Goal: Information Seeking & Learning: Learn about a topic

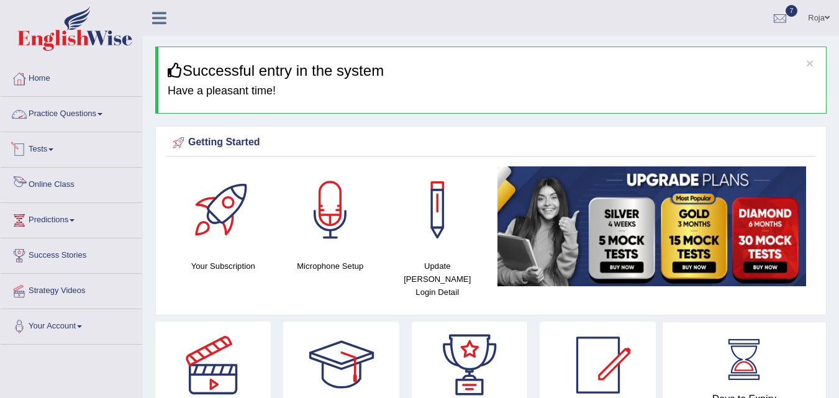
click at [72, 181] on link "Online Class" at bounding box center [72, 183] width 142 height 31
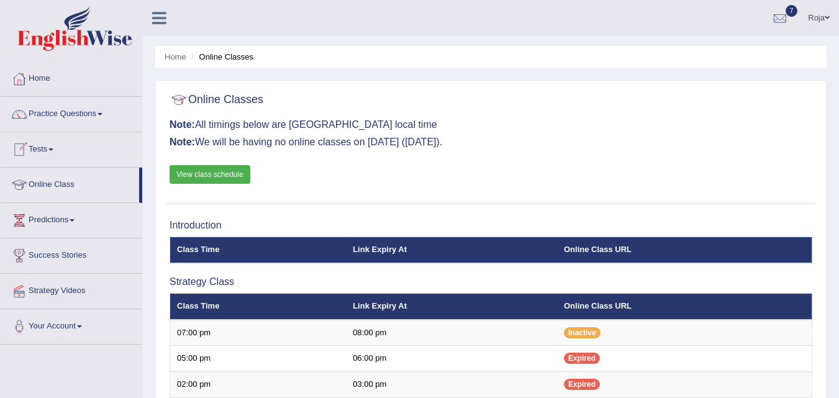
click at [201, 177] on link "View class schedule" at bounding box center [209, 174] width 81 height 19
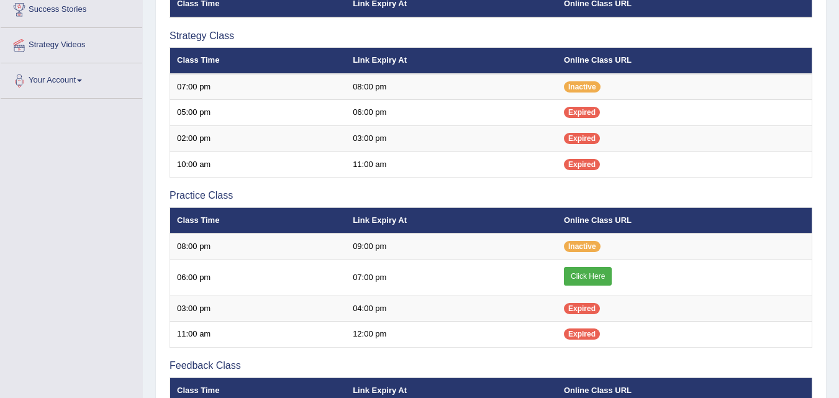
scroll to position [247, 0]
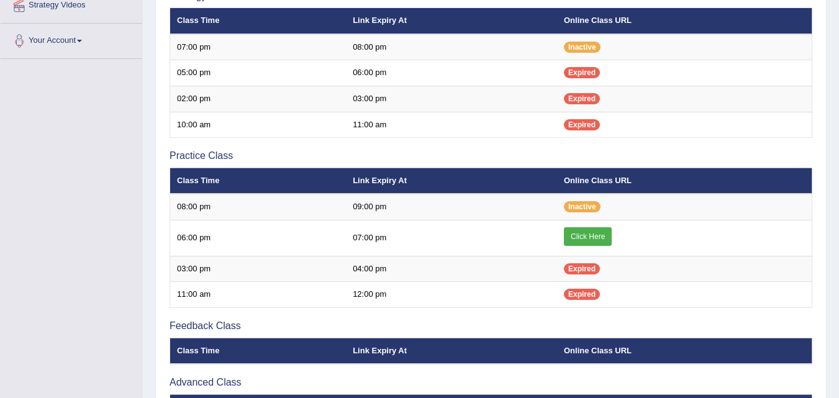
scroll to position [288, 0]
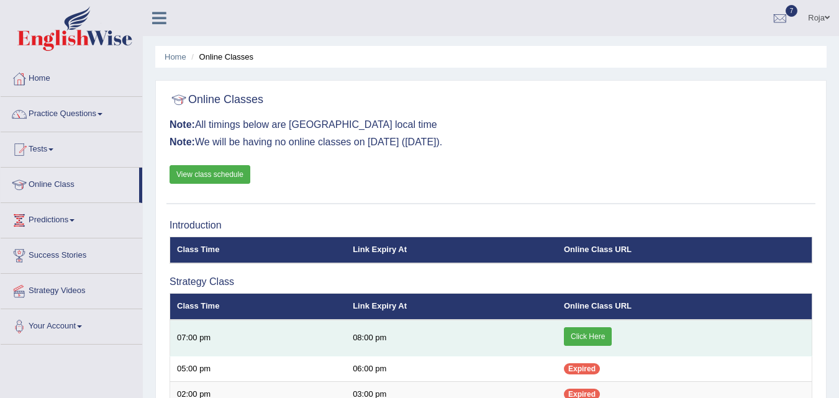
click at [593, 336] on link "Click Here" at bounding box center [588, 336] width 48 height 19
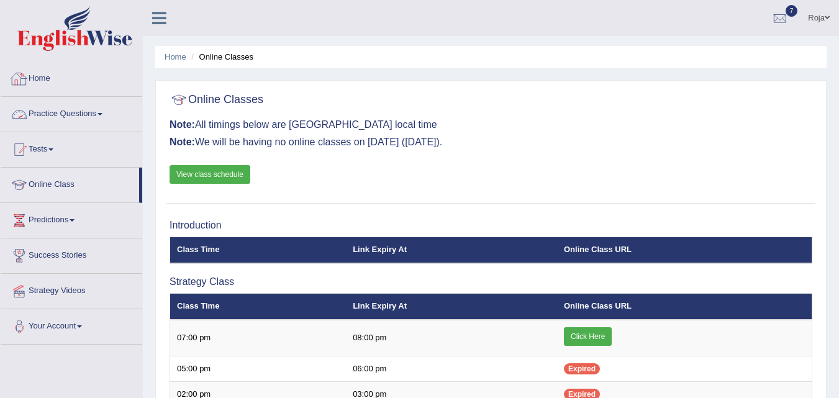
click at [55, 76] on link "Home" at bounding box center [72, 76] width 142 height 31
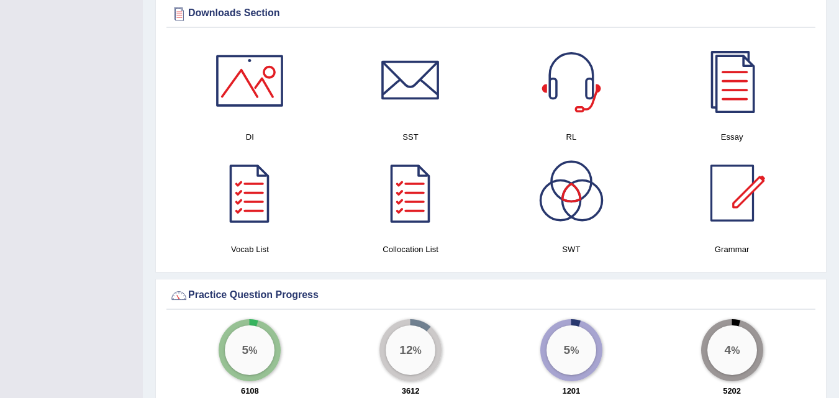
scroll to position [648, 0]
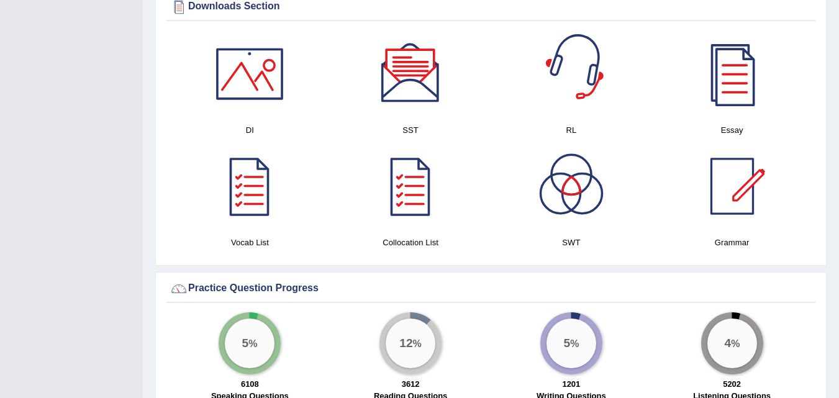
click at [554, 61] on div at bounding box center [571, 73] width 87 height 87
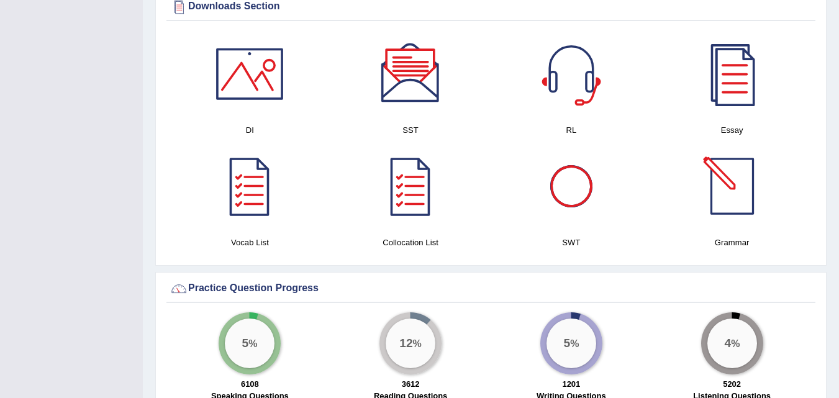
scroll to position [0, 0]
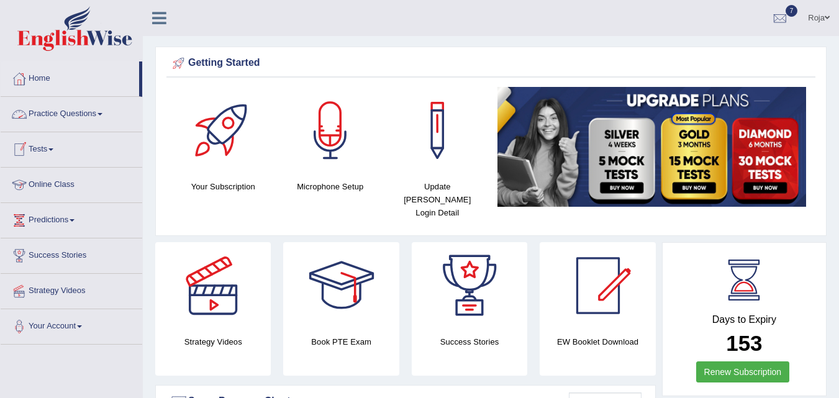
click at [76, 112] on link "Practice Questions" at bounding box center [72, 112] width 142 height 31
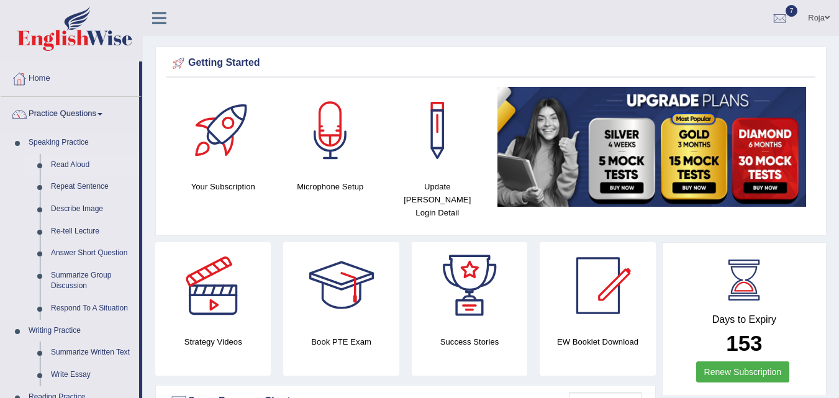
click at [62, 161] on link "Read Aloud" at bounding box center [92, 165] width 94 height 22
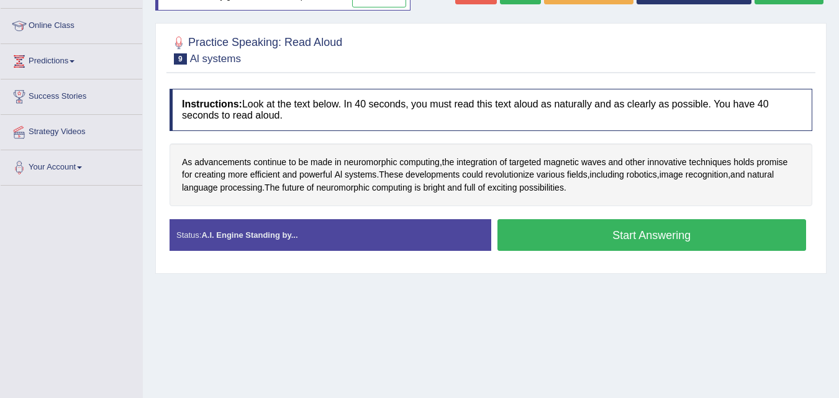
scroll to position [164, 0]
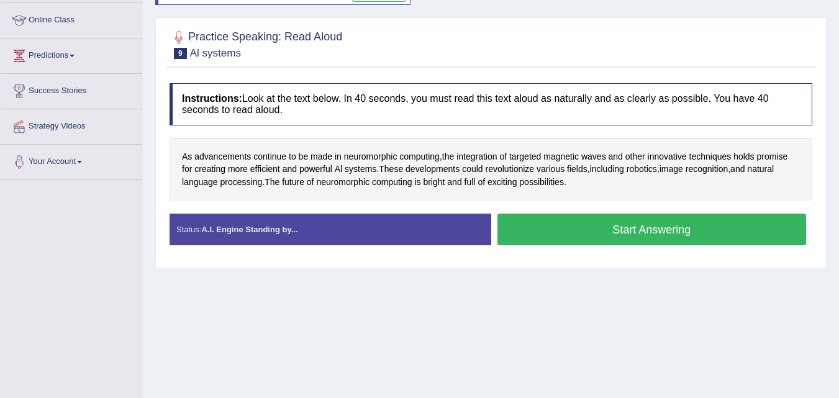
click at [594, 232] on button "Start Answering" at bounding box center [651, 230] width 309 height 32
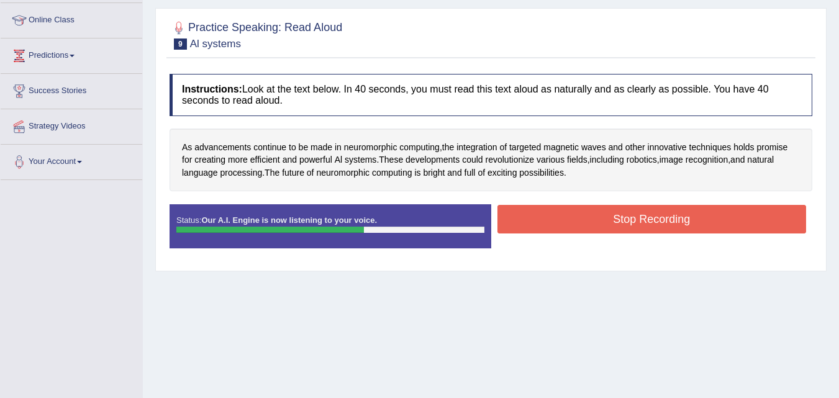
click at [583, 227] on button "Stop Recording" at bounding box center [651, 219] width 309 height 29
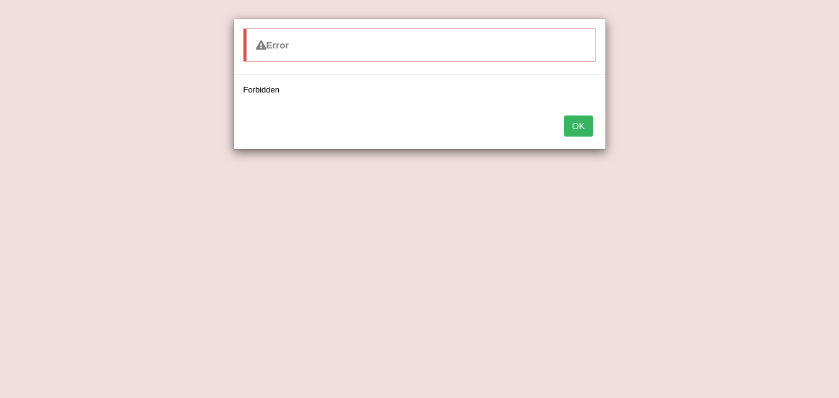
click at [582, 135] on button "OK" at bounding box center [578, 125] width 29 height 21
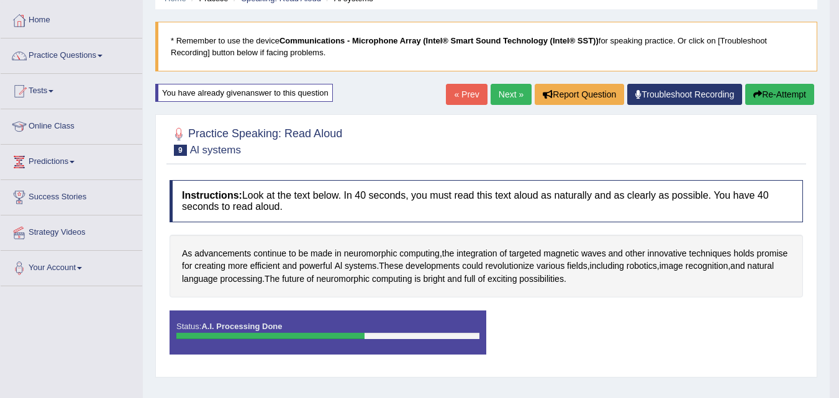
scroll to position [0, 0]
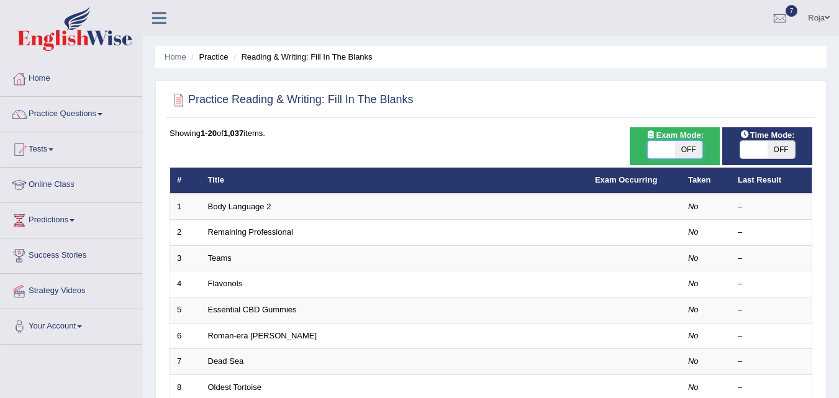
click at [670, 158] on span at bounding box center [660, 149] width 27 height 17
click at [668, 155] on span at bounding box center [660, 149] width 27 height 17
checkbox input "true"
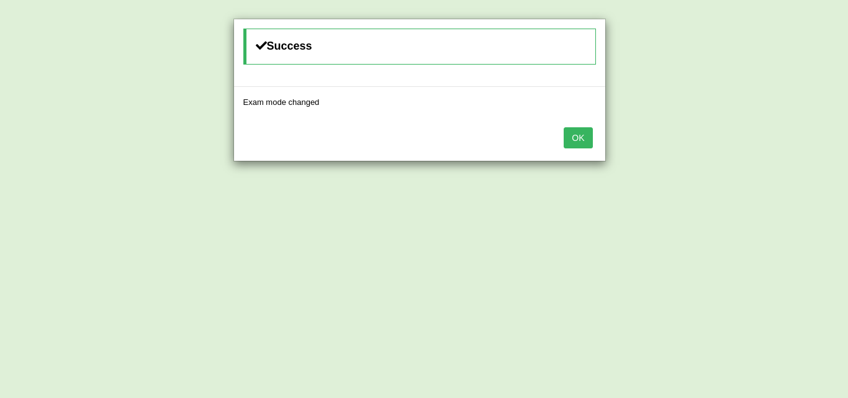
click at [584, 134] on button "OK" at bounding box center [578, 137] width 29 height 21
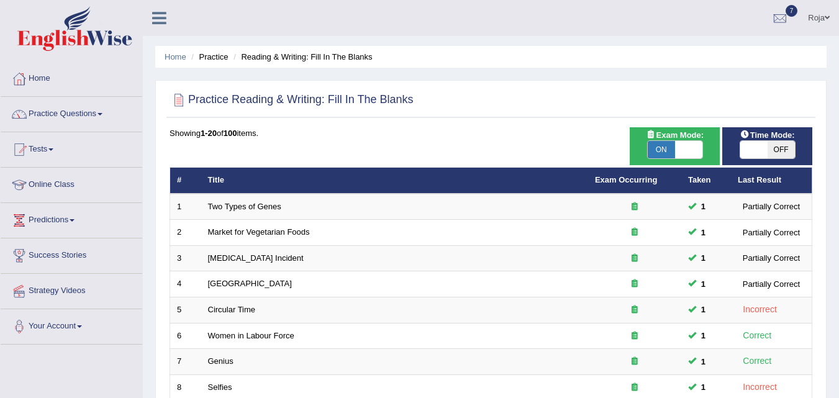
click at [751, 150] on span at bounding box center [753, 149] width 27 height 17
checkbox input "true"
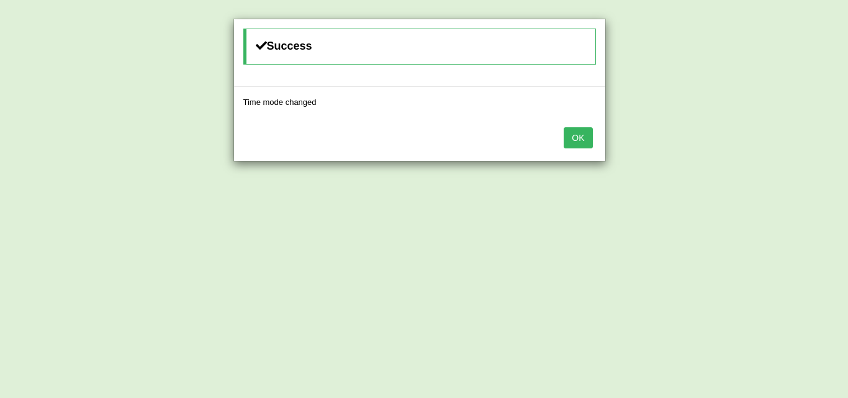
click at [589, 140] on div "Success Time mode changed OK" at bounding box center [424, 199] width 848 height 398
click at [589, 140] on button "OK" at bounding box center [578, 137] width 29 height 21
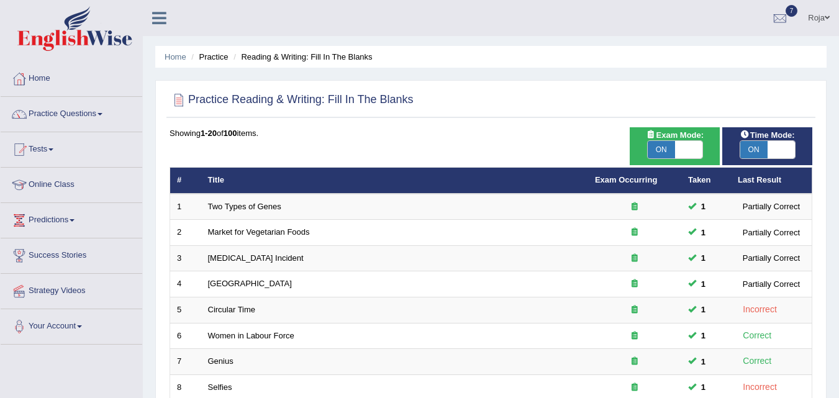
scroll to position [424, 0]
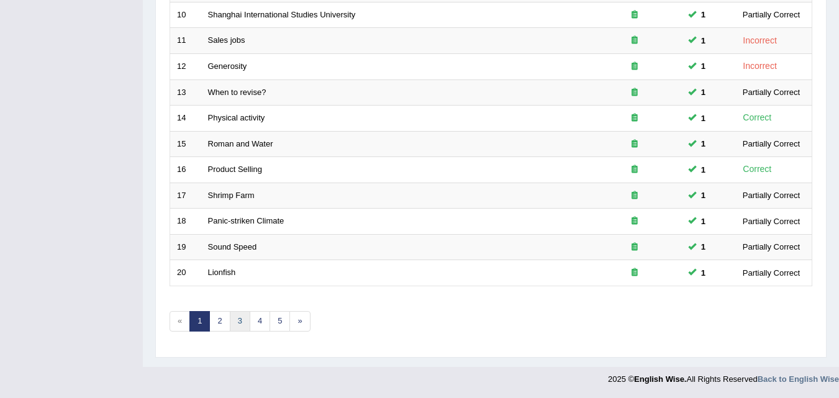
click at [238, 318] on link "3" at bounding box center [240, 321] width 20 height 20
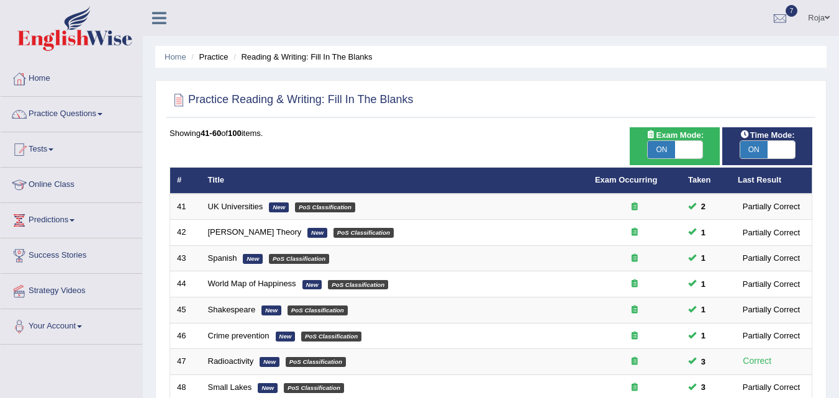
click at [838, 226] on html "Toggle navigation Home Practice Questions Speaking Practice Read Aloud Repeat S…" at bounding box center [419, 199] width 839 height 398
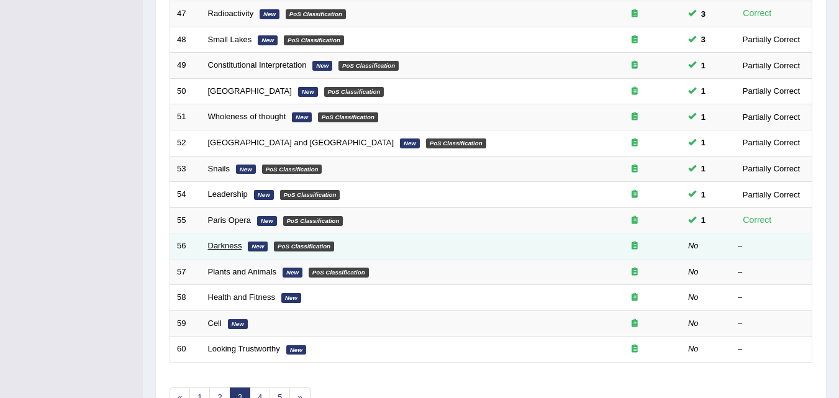
click at [230, 249] on link "Darkness" at bounding box center [225, 245] width 34 height 9
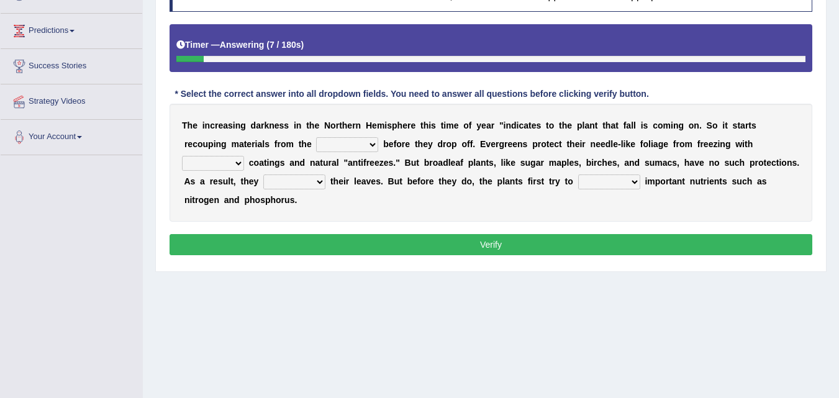
scroll to position [188, 0]
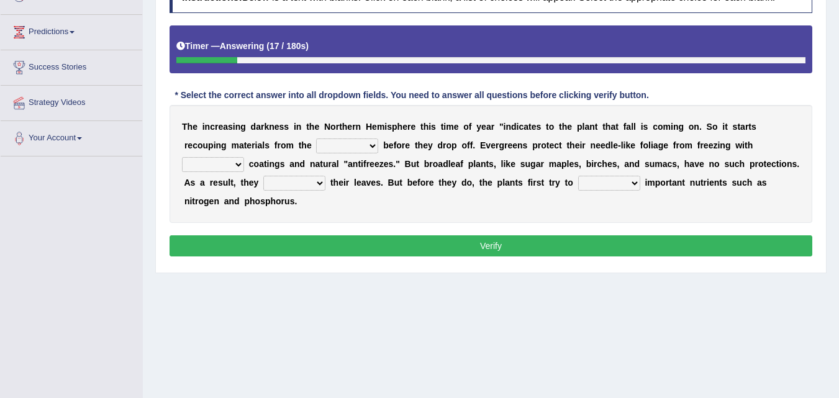
click at [351, 144] on select "trunks leaves branches roots" at bounding box center [347, 145] width 62 height 15
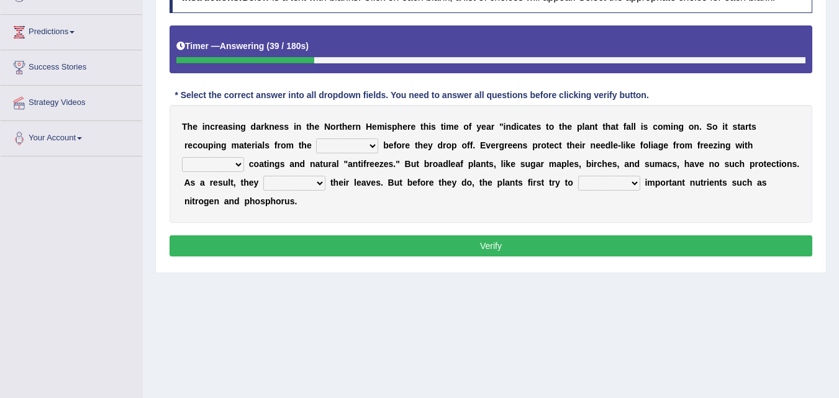
select select "leaves"
click at [316, 138] on select "trunks leaves branches roots" at bounding box center [347, 145] width 62 height 15
click at [229, 161] on select "watery sticky waxy booty" at bounding box center [213, 164] width 62 height 15
select select "watery"
click at [182, 157] on select "watery sticky waxy booty" at bounding box center [213, 164] width 62 height 15
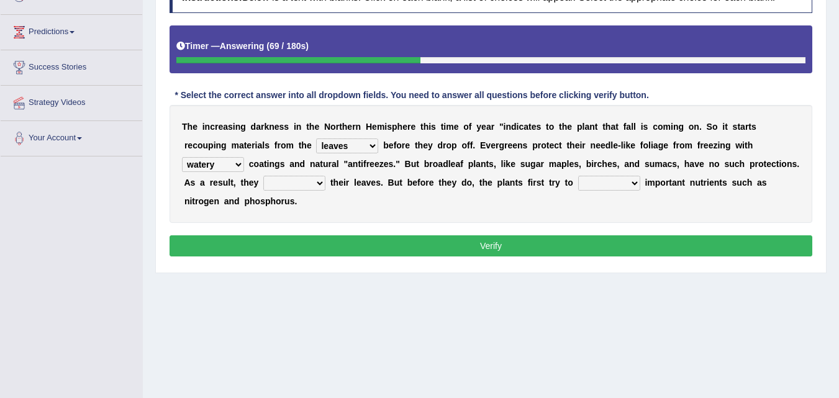
click at [297, 189] on select "brought beat shed collected" at bounding box center [294, 183] width 62 height 15
select select "shed"
click at [263, 176] on select "brought beat shed collected" at bounding box center [294, 183] width 62 height 15
click at [615, 182] on select "save convene salvage call" at bounding box center [609, 183] width 62 height 15
select select "save"
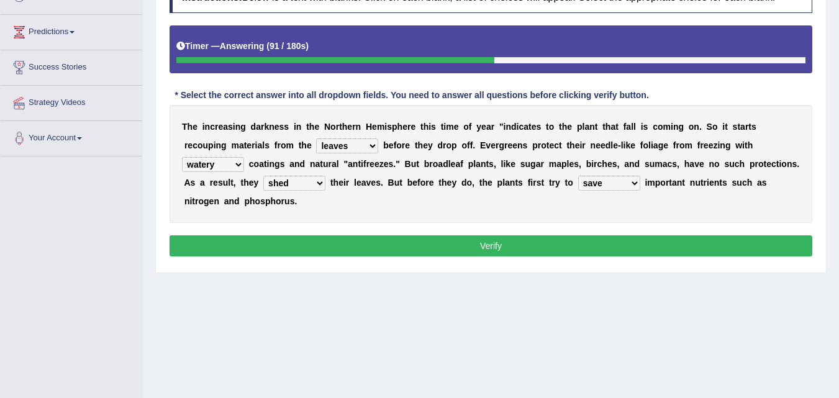
click at [578, 176] on select "save convene salvage call" at bounding box center [609, 183] width 62 height 15
click at [336, 145] on select "trunks leaves branches roots" at bounding box center [347, 145] width 62 height 15
click at [199, 157] on select "watery sticky waxy booty" at bounding box center [213, 164] width 62 height 15
click at [338, 148] on select "trunks leaves branches roots" at bounding box center [347, 145] width 62 height 15
click at [406, 148] on b "e" at bounding box center [407, 145] width 5 height 10
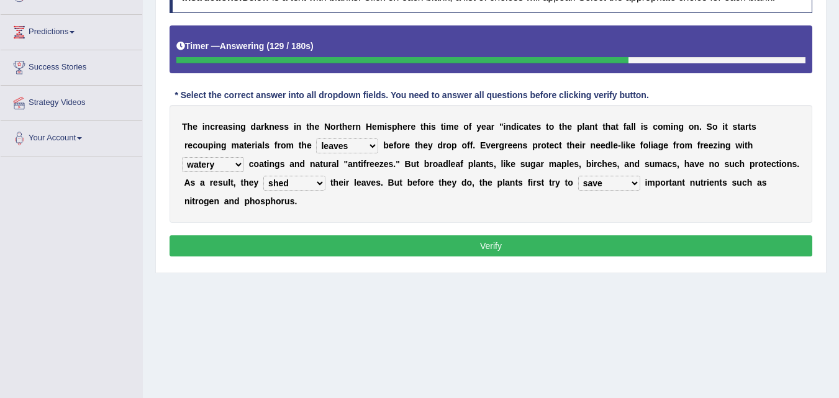
click at [222, 169] on select "watery sticky waxy booty" at bounding box center [213, 164] width 62 height 15
click at [236, 155] on div "T h e i n c r e a s i n g d a r k n e s s i n t h e N o r t h e r n H e m i s p…" at bounding box center [490, 164] width 642 height 118
click at [234, 159] on select "watery sticky waxy booty" at bounding box center [213, 164] width 62 height 15
click at [354, 137] on div "T h e i n c r e a s i n g d a r k n e s s i n t h e N o r t h e r n H e m i s p…" at bounding box center [490, 164] width 642 height 118
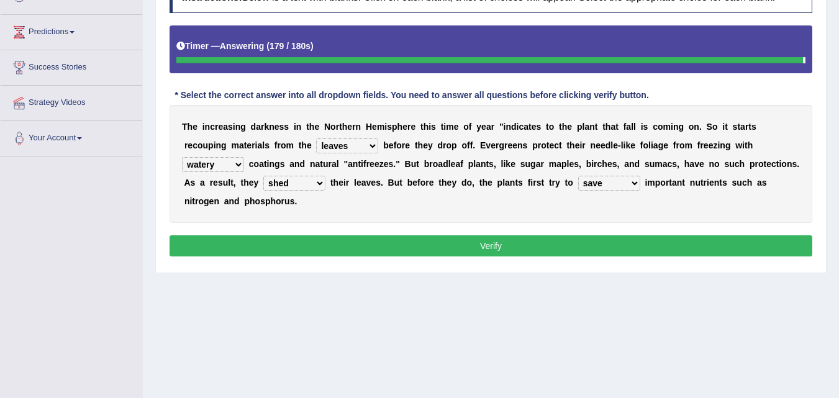
click at [350, 145] on select "trunks leaves branches roots" at bounding box center [347, 145] width 62 height 15
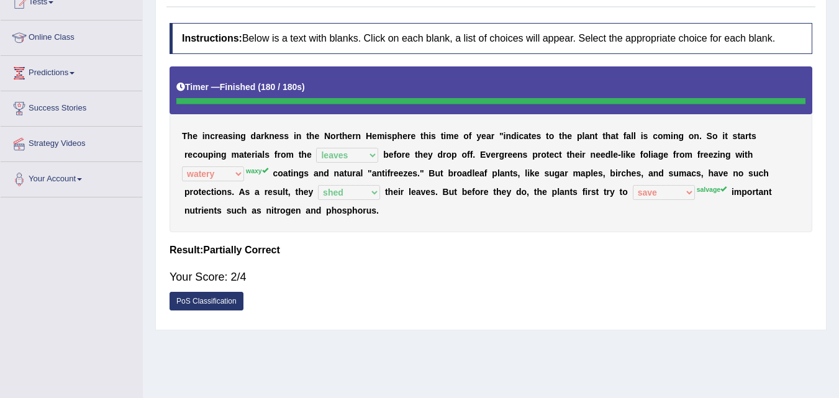
scroll to position [0, 0]
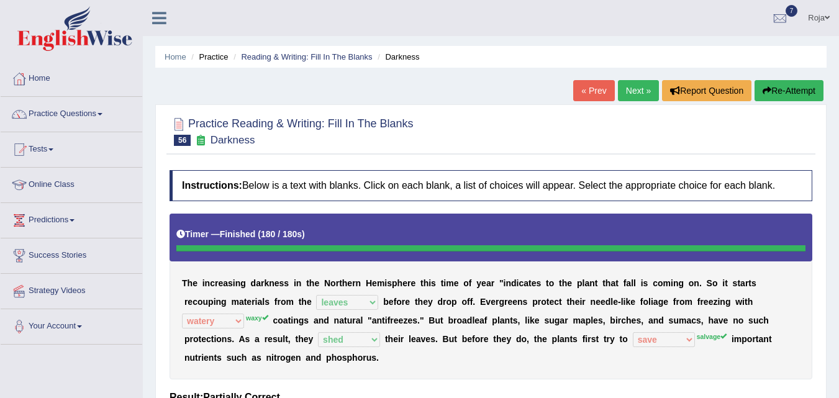
click at [636, 80] on link "Next »" at bounding box center [638, 90] width 41 height 21
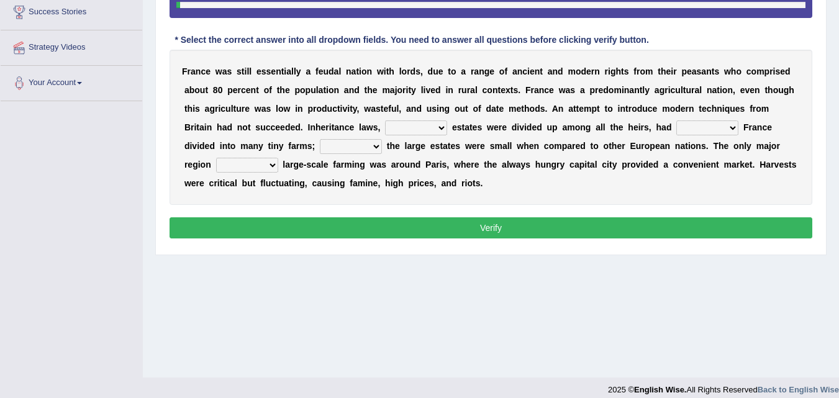
click at [438, 125] on select "whose what which whereby" at bounding box center [416, 127] width 62 height 15
select select "whose"
click at [385, 120] on select "whose what which whereby" at bounding box center [416, 127] width 62 height 15
click at [716, 127] on select "left urge created cause" at bounding box center [707, 127] width 62 height 15
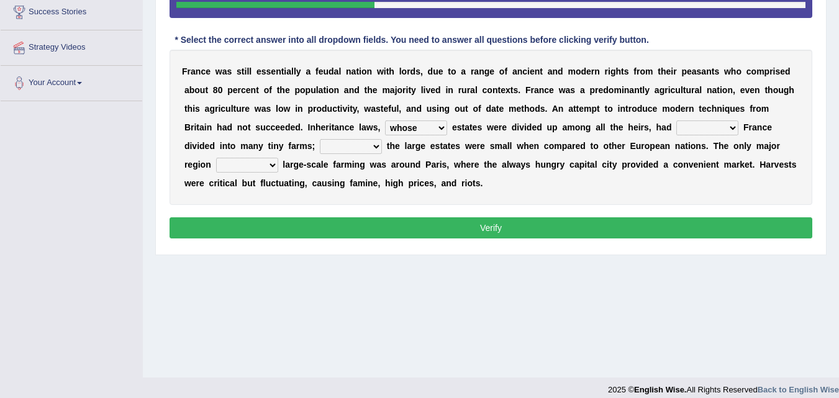
select select "created"
click at [676, 120] on select "left urge created cause" at bounding box center [707, 127] width 62 height 15
click at [705, 195] on div "F r a n c e w a s s t i l l e s s e n t i a l l y a f e u d a l n a t i o n w i…" at bounding box center [490, 127] width 642 height 155
click at [722, 128] on select "left urge created cause" at bounding box center [707, 127] width 62 height 15
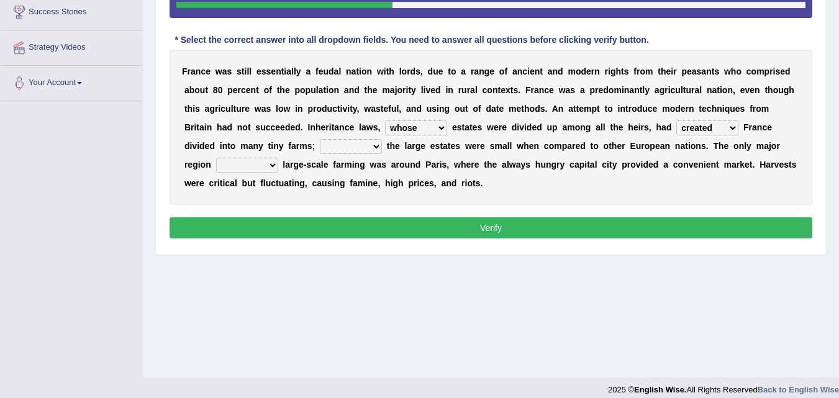
click at [722, 128] on select "left urge created cause" at bounding box center [707, 127] width 62 height 15
click at [443, 140] on div "F r a n c e w a s s t i l l e s s e n t i a l l y a f e u d a l n a t i o n w i…" at bounding box center [490, 127] width 642 height 155
click at [368, 150] on select "never so even because" at bounding box center [351, 146] width 62 height 15
select select "even"
click at [320, 139] on select "never so even because" at bounding box center [351, 146] width 62 height 15
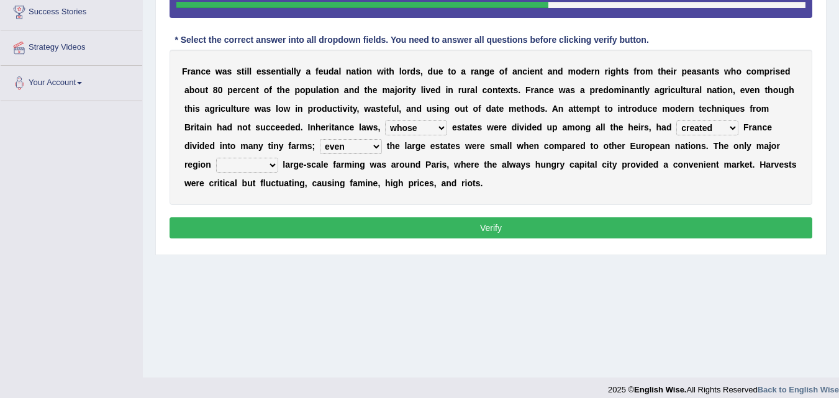
click at [255, 168] on select "apart with for of" at bounding box center [247, 165] width 62 height 15
click at [386, 161] on b at bounding box center [388, 165] width 5 height 10
click at [255, 158] on select "apart with for of" at bounding box center [247, 165] width 62 height 15
click at [216, 158] on select "apart with for of" at bounding box center [247, 165] width 62 height 15
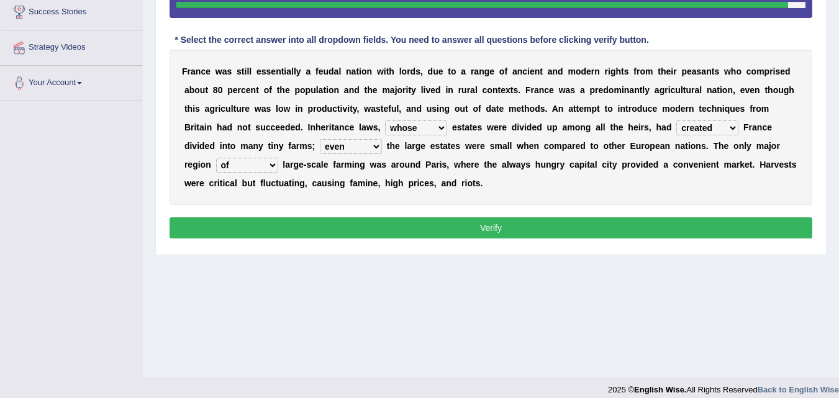
click at [252, 164] on select "apart with for of" at bounding box center [247, 165] width 62 height 15
select select "for"
click at [216, 158] on select "apart with for of" at bounding box center [247, 165] width 62 height 15
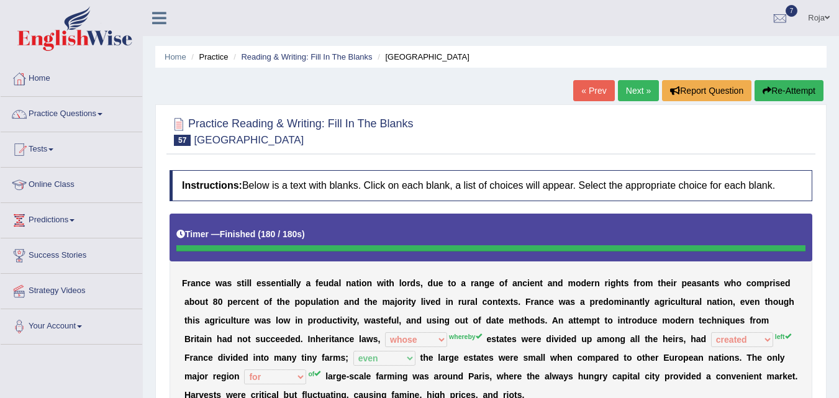
click at [626, 85] on link "Next »" at bounding box center [638, 90] width 41 height 21
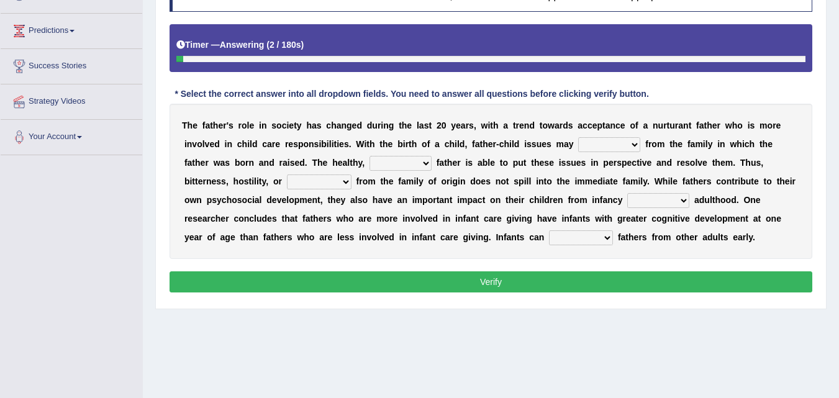
scroll to position [192, 0]
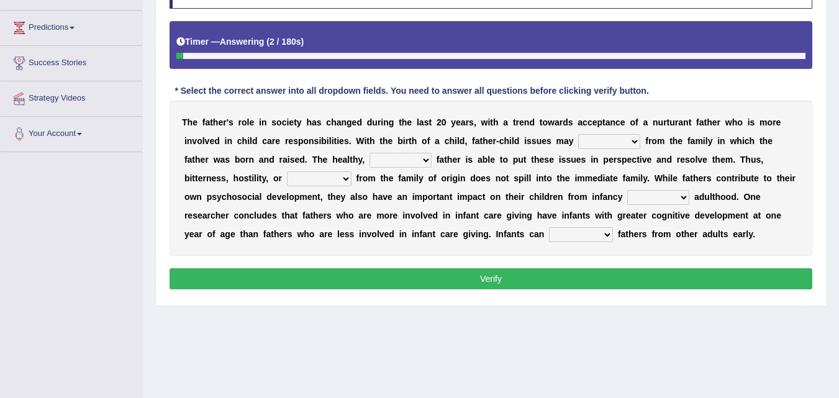
click at [838, 189] on html "Toggle navigation Home Practice Questions Speaking Practice Read Aloud Repeat S…" at bounding box center [419, 7] width 839 height 398
click at [628, 146] on select "start resurface pave stop" at bounding box center [609, 141] width 62 height 15
select select "start"
click at [578, 134] on select "start resurface pave stop" at bounding box center [609, 141] width 62 height 15
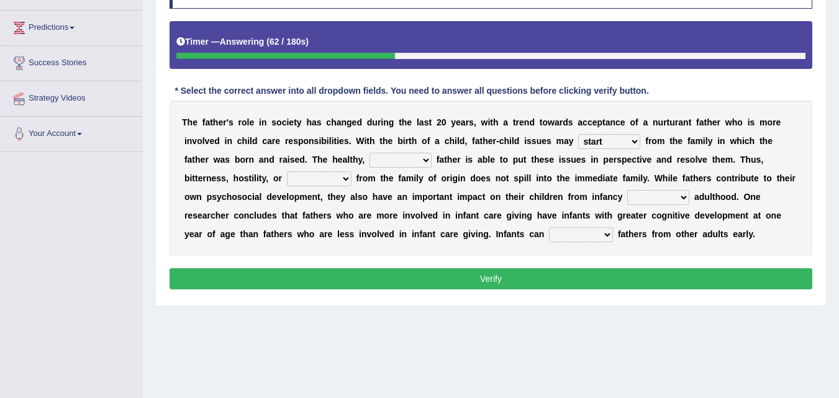
click at [419, 161] on select "adjusted strict firm rigid" at bounding box center [400, 160] width 62 height 15
select select "firm"
click at [369, 153] on select "adjusted strict firm rigid" at bounding box center [400, 160] width 62 height 15
click at [348, 184] on select "care love affection resentment" at bounding box center [319, 178] width 65 height 15
select select "resentment"
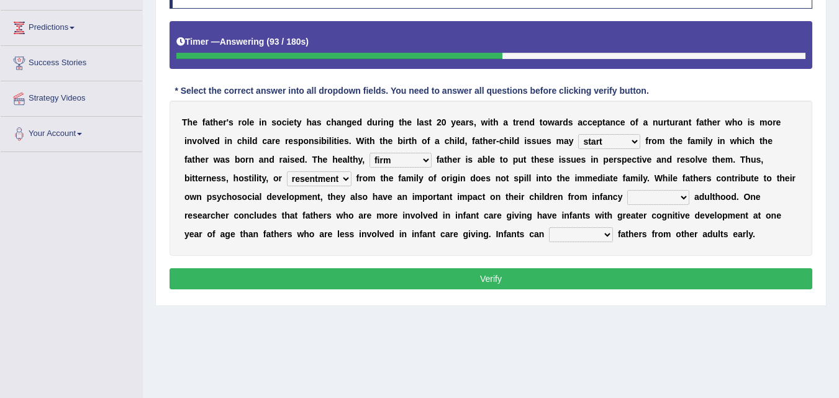
click at [287, 171] on select "care love affection resentment" at bounding box center [319, 178] width 65 height 15
click at [656, 200] on select "through for with by" at bounding box center [658, 197] width 62 height 15
select select "for"
click at [627, 190] on select "through for with by" at bounding box center [658, 197] width 62 height 15
click at [679, 200] on select "through for with by" at bounding box center [658, 197] width 62 height 15
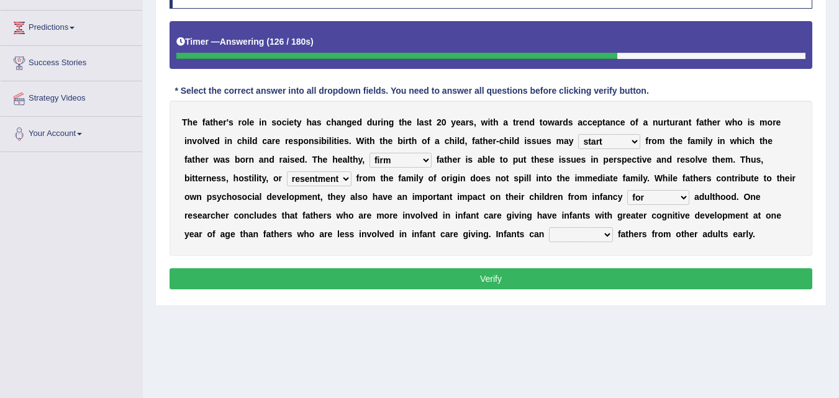
click at [679, 200] on select "through for with by" at bounding box center [658, 197] width 62 height 15
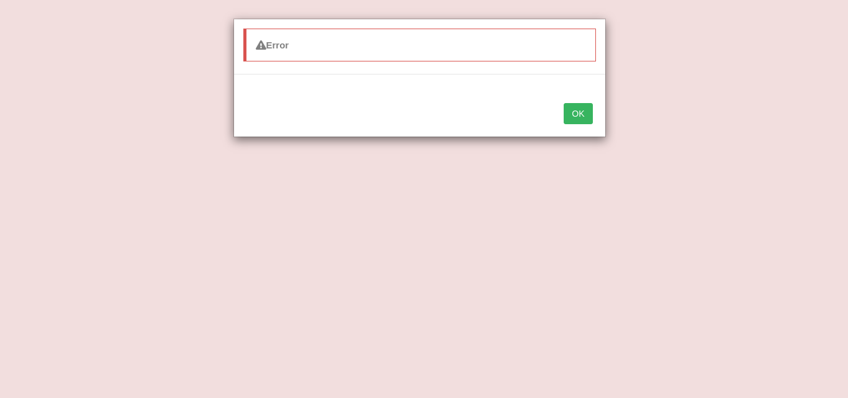
click at [584, 115] on button "OK" at bounding box center [578, 113] width 29 height 21
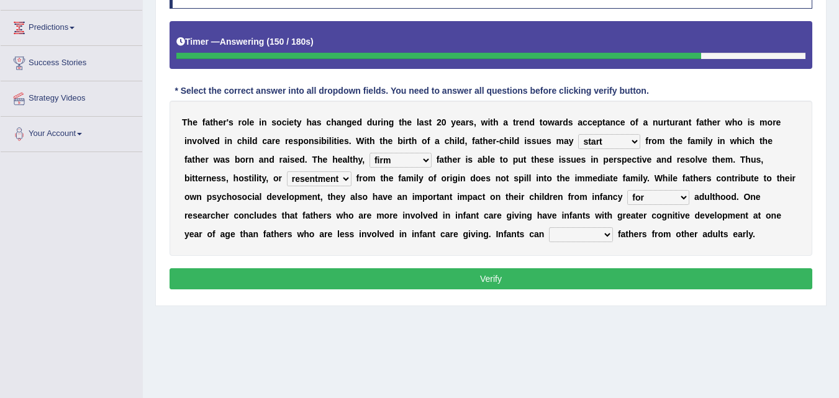
click at [581, 234] on select "provide distinguish like ignore" at bounding box center [581, 234] width 64 height 15
select select "distinguish"
click at [549, 227] on select "provide distinguish like ignore" at bounding box center [581, 234] width 64 height 15
click at [592, 237] on select "provide distinguish like ignore" at bounding box center [581, 234] width 64 height 15
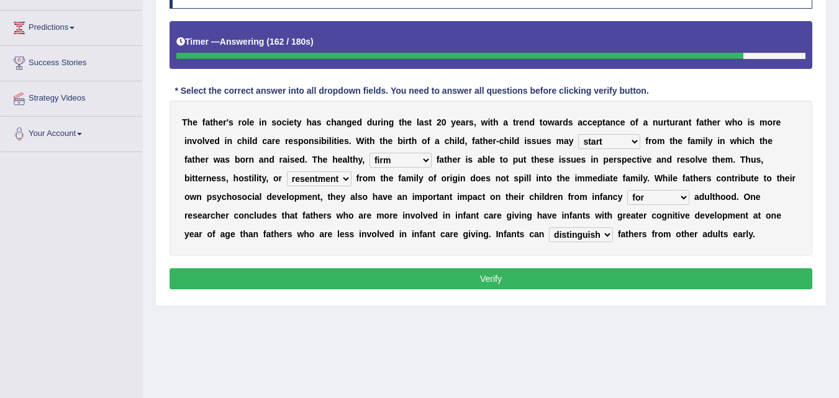
click at [578, 278] on button "Verify" at bounding box center [490, 278] width 642 height 21
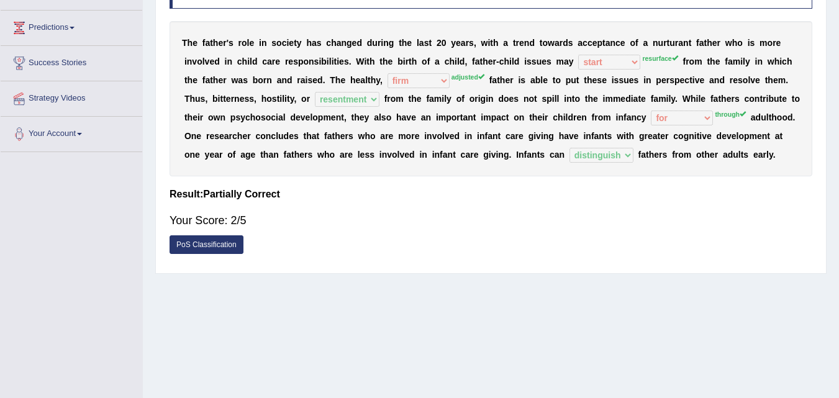
drag, startPoint x: 829, startPoint y: 220, endPoint x: 839, endPoint y: 199, distance: 24.2
click at [838, 199] on html "Toggle navigation Home Practice Questions Speaking Practice Read Aloud Repeat S…" at bounding box center [419, 7] width 839 height 398
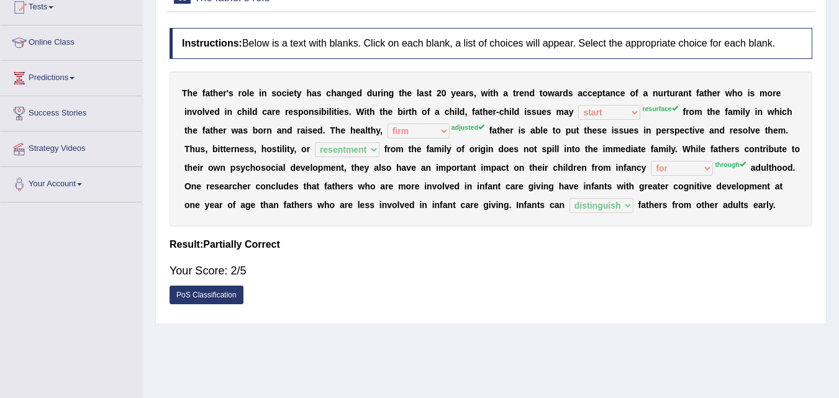
scroll to position [0, 0]
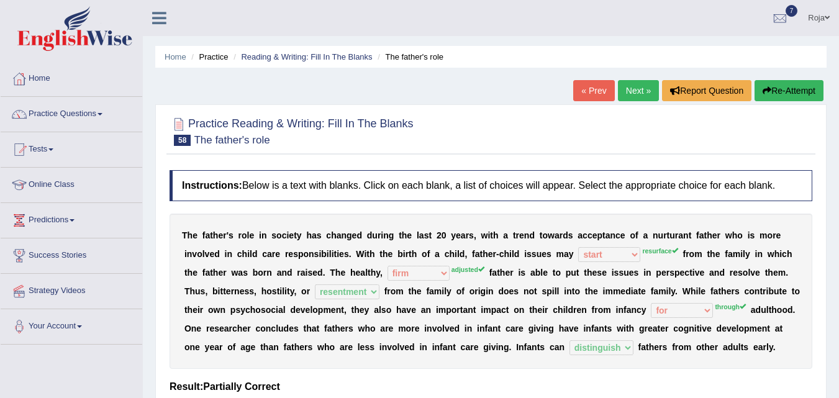
click at [623, 84] on link "Next »" at bounding box center [638, 90] width 41 height 21
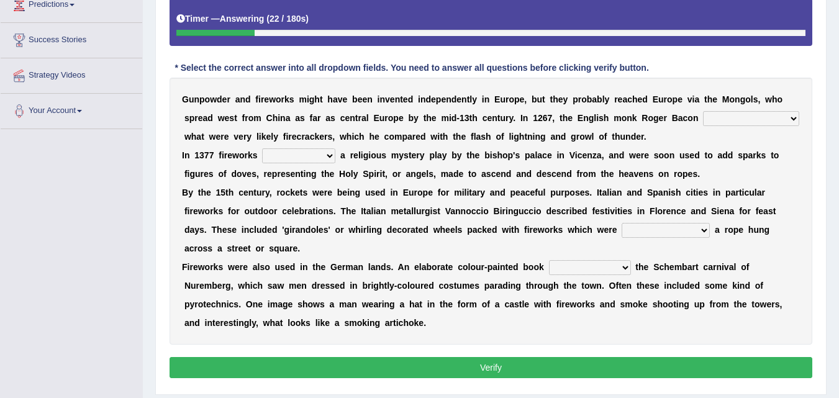
click at [759, 123] on select "recording to see recorded seeing was recorded seen recorded to see" at bounding box center [751, 118] width 96 height 15
select select "recorded to see"
click at [703, 111] on select "recording to see recorded seeing was recorded seen recorded to see" at bounding box center [751, 118] width 96 height 15
click at [736, 121] on select "recording to see recorded seeing was recorded seen recorded to see" at bounding box center [751, 118] width 96 height 15
click at [335, 160] on b at bounding box center [337, 155] width 5 height 10
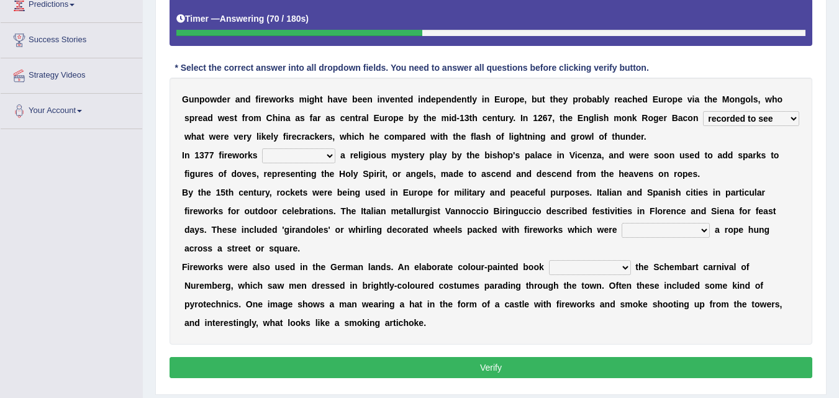
click at [333, 158] on select "made accompanied developed modernised" at bounding box center [298, 155] width 73 height 15
select select "made"
click at [262, 148] on select "made accompanied developed modernised" at bounding box center [298, 155] width 73 height 15
click at [299, 164] on div "G u n p o w d e r a n d f i r e w o r k s m i g h t h a v e b e e n i n v e n t…" at bounding box center [490, 211] width 642 height 267
click at [311, 148] on select "made accompanied developed modernised" at bounding box center [298, 155] width 73 height 15
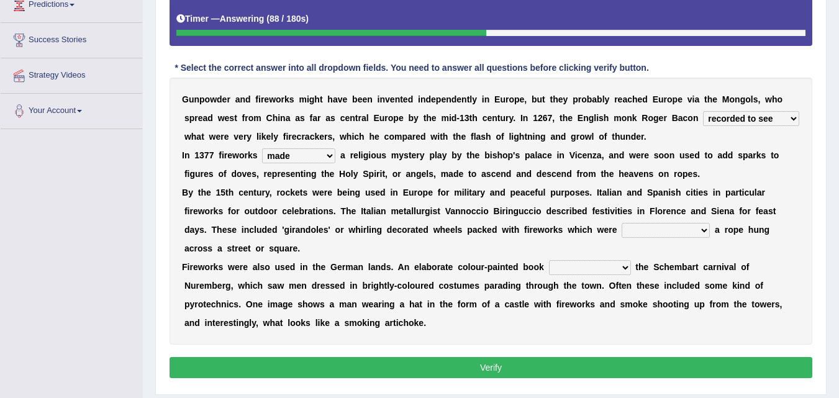
click at [367, 158] on b "g" at bounding box center [366, 155] width 6 height 10
click at [300, 158] on select "made accompanied developed modernised" at bounding box center [298, 155] width 73 height 15
click at [317, 150] on select "made accompanied developed modernised" at bounding box center [298, 155] width 73 height 15
click at [576, 205] on div "G u n p o w d e r a n d f i r e w o r k s m i g h t h a v e b e e n i n v e n t…" at bounding box center [490, 211] width 642 height 267
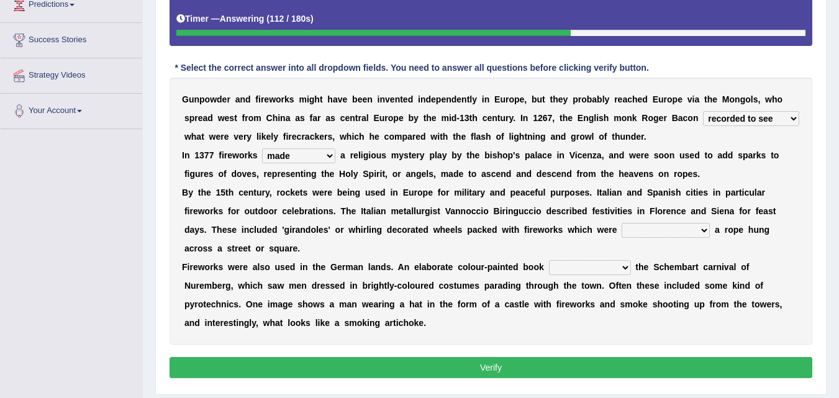
click at [650, 231] on select "suspending from suspended from suspending with suspended with" at bounding box center [665, 230] width 88 height 15
click at [621, 223] on select "suspending from suspended from suspending with suspended with" at bounding box center [665, 230] width 88 height 15
click at [653, 226] on select "suspending from suspended from suspending with suspended with" at bounding box center [665, 230] width 88 height 15
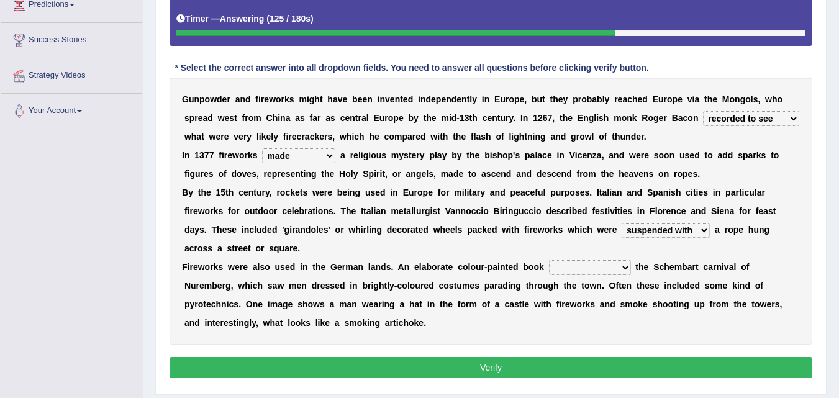
select select "suspended from"
click at [621, 223] on select "suspending from suspended from suspending with suspended with" at bounding box center [665, 230] width 88 height 15
click at [607, 268] on select "commemorates memorizes remembers contributes" at bounding box center [590, 267] width 82 height 15
click at [549, 260] on select "commemorates memorizes remembers contributes" at bounding box center [590, 267] width 82 height 15
click at [574, 270] on select "commemorates memorizes remembers contributes" at bounding box center [590, 267] width 82 height 15
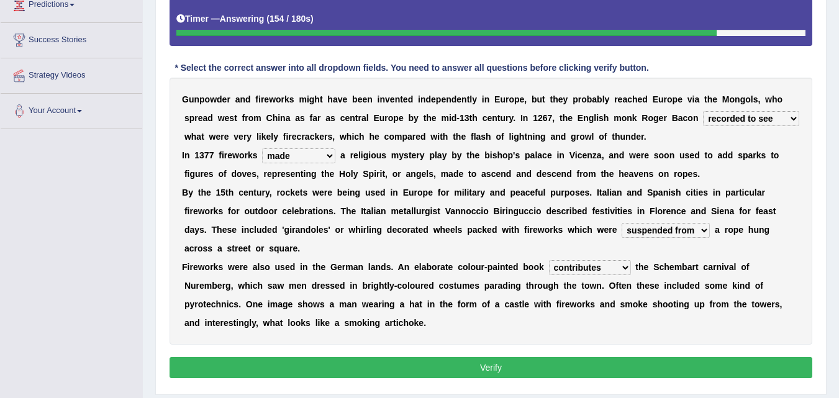
click at [574, 270] on select "commemorates memorizes remembers contributes" at bounding box center [590, 267] width 82 height 15
click at [549, 260] on select "commemorates memorizes remembers contributes" at bounding box center [590, 267] width 82 height 15
click at [576, 259] on div "G u n p o w d e r a n d f i r e w o r k s m i g h t h a v e b e e n i n v e n t…" at bounding box center [490, 211] width 642 height 267
click at [571, 268] on select "commemorates memorizes remembers contributes" at bounding box center [590, 267] width 82 height 15
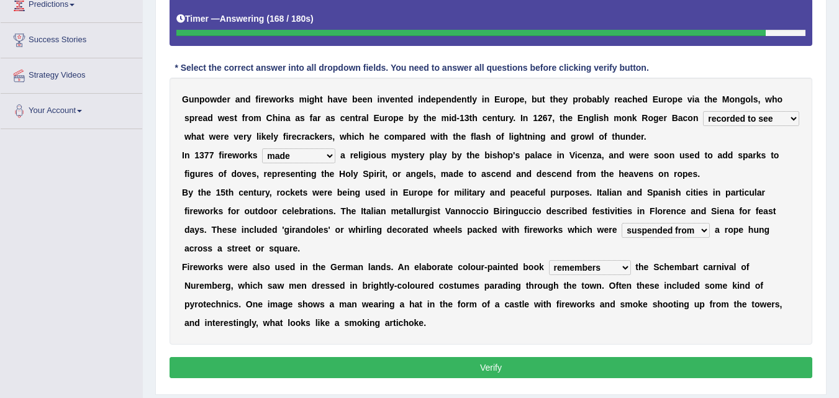
select select "memorizes"
click at [549, 260] on select "commemorates memorizes remembers contributes" at bounding box center [590, 267] width 82 height 15
click at [638, 225] on select "suspending from suspended from suspending with suspended with" at bounding box center [665, 230] width 88 height 15
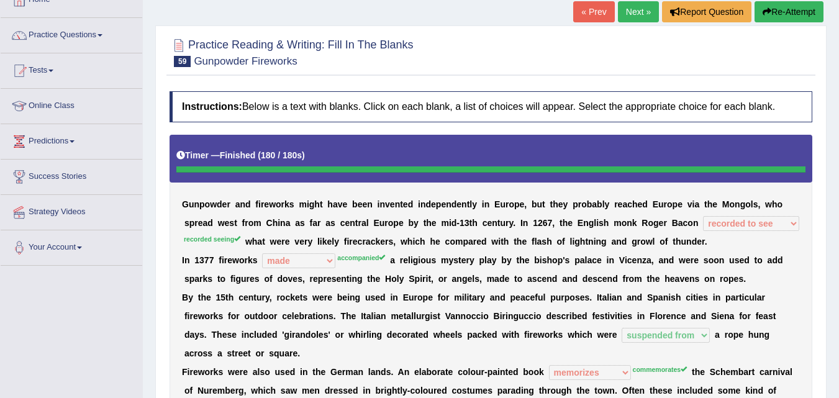
scroll to position [78, 0]
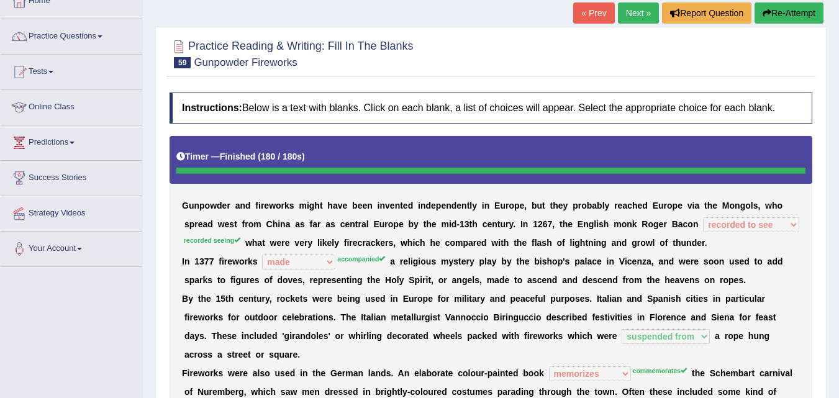
click at [768, 14] on icon "button" at bounding box center [766, 13] width 9 height 9
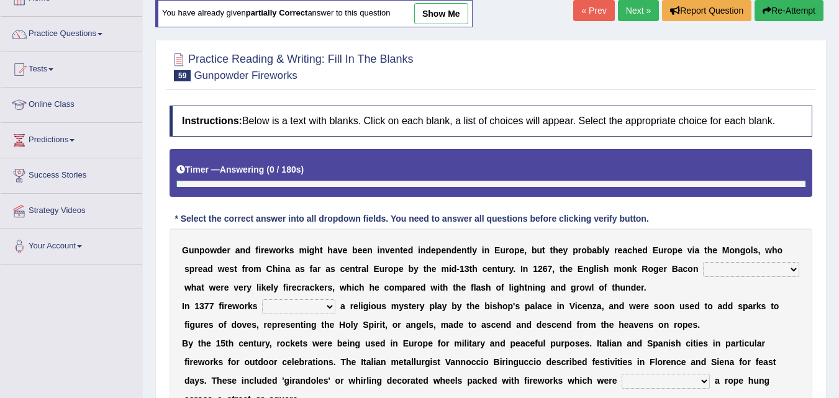
click at [775, 269] on select "recording to see recorded seeing was recorded seen recorded to see" at bounding box center [751, 269] width 96 height 15
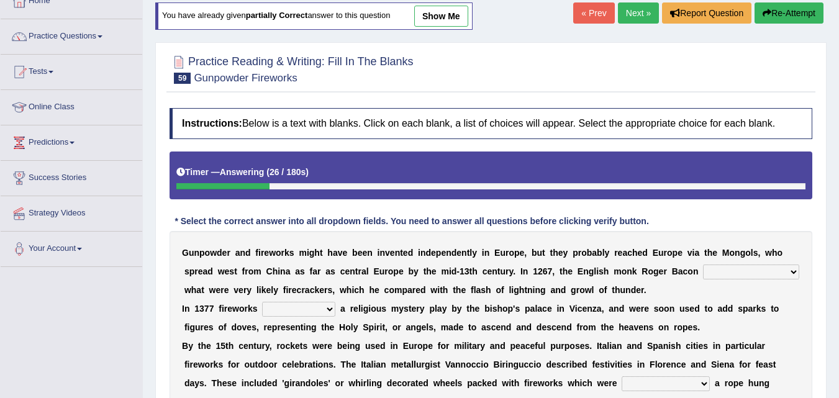
click at [739, 272] on select "recording to see recorded seeing was recorded seen recorded to see" at bounding box center [751, 271] width 96 height 15
click at [738, 268] on select "recording to see recorded seeing was recorded seen recorded to see" at bounding box center [751, 271] width 96 height 15
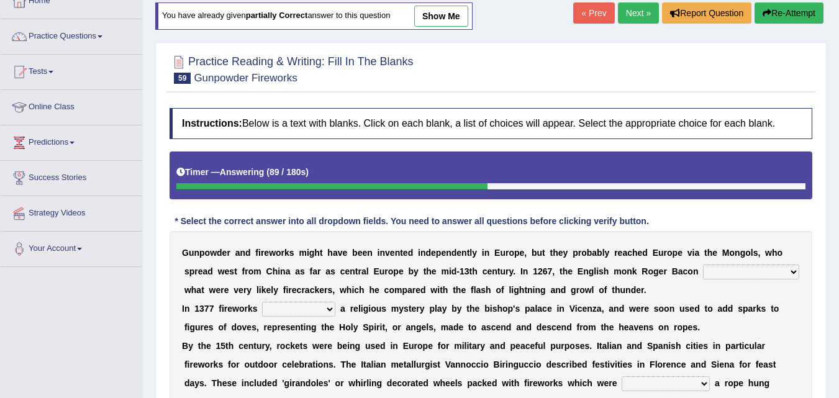
click at [757, 269] on select "recording to see recorded seeing was recorded seen recorded to see" at bounding box center [751, 271] width 96 height 15
select select "recorded seeing"
click at [703, 264] on select "recording to see recorded seeing was recorded seen recorded to see" at bounding box center [751, 271] width 96 height 15
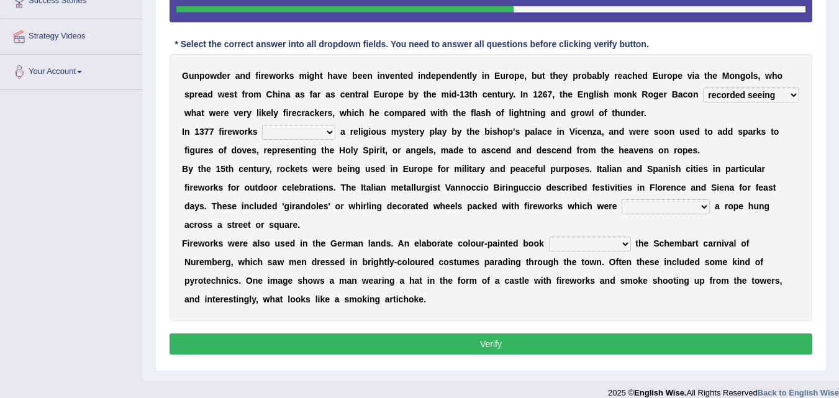
scroll to position [268, 0]
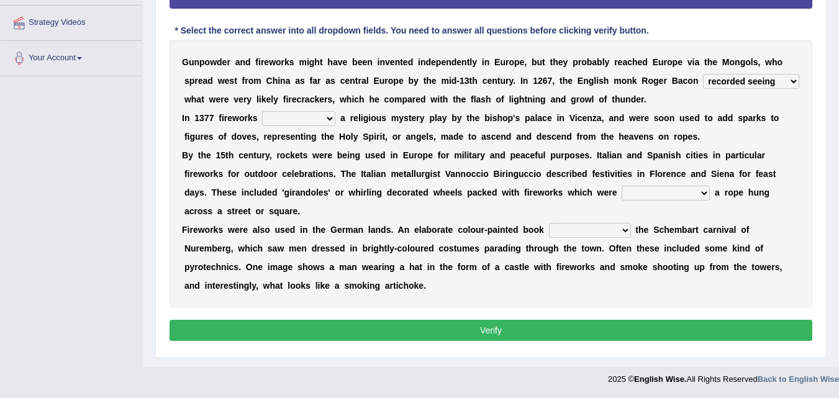
click at [310, 110] on div "G u n p o w d e r a n d f i r e w o r k s m i g h t h a v e b e e n i n v e n t…" at bounding box center [490, 173] width 642 height 267
click at [300, 125] on select "made accompanied developed modernised" at bounding box center [298, 118] width 73 height 15
select select "accompanied"
click at [262, 111] on select "made accompanied developed modernised" at bounding box center [298, 118] width 73 height 15
click at [677, 200] on select "suspending from suspended from suspending with suspended with" at bounding box center [665, 193] width 88 height 15
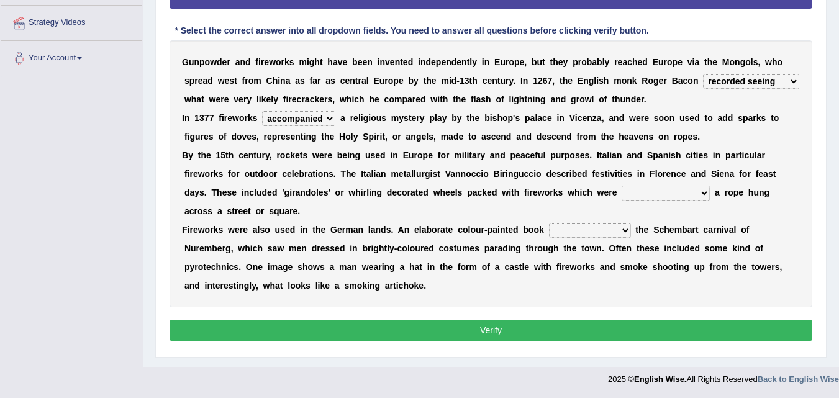
select select "suspended from"
click at [621, 186] on select "suspending from suspended from suspending with suspended with" at bounding box center [665, 193] width 88 height 15
click at [618, 233] on select "commemorates memorizes remembers contributes" at bounding box center [590, 230] width 82 height 15
select select "commemorates"
click at [549, 223] on select "commemorates memorizes remembers contributes" at bounding box center [590, 230] width 82 height 15
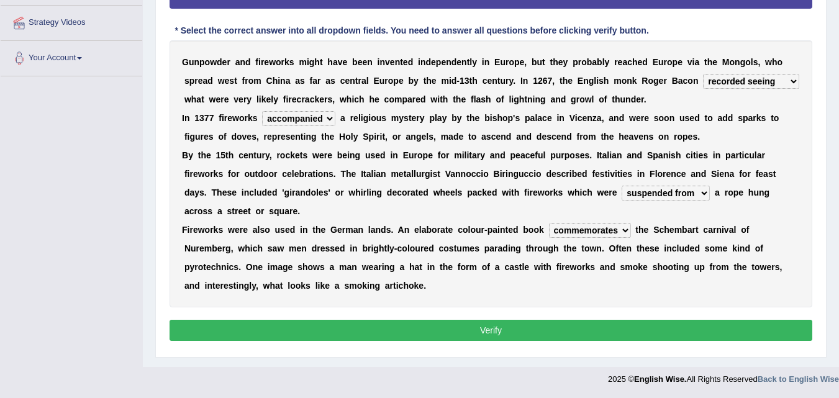
click at [529, 325] on button "Verify" at bounding box center [490, 330] width 642 height 21
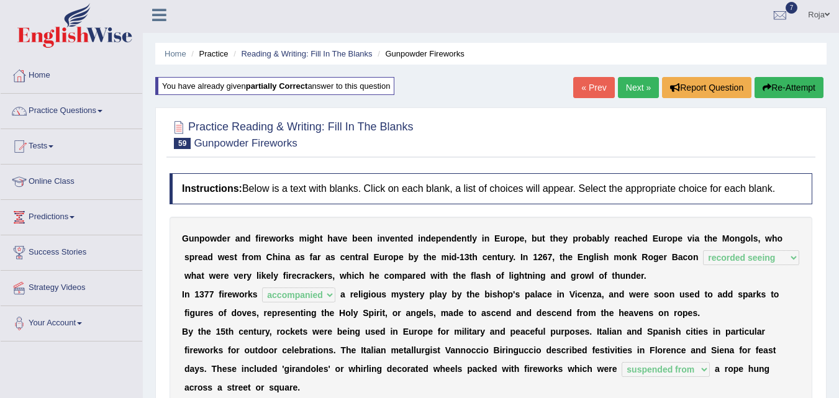
scroll to position [0, 0]
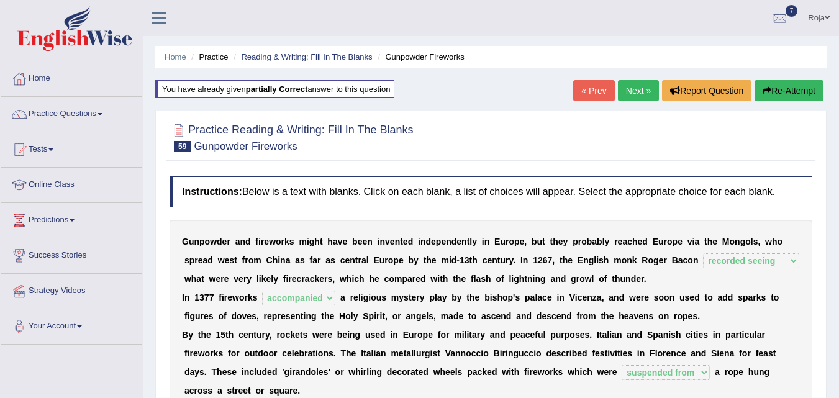
click at [642, 92] on link "Next »" at bounding box center [638, 90] width 41 height 21
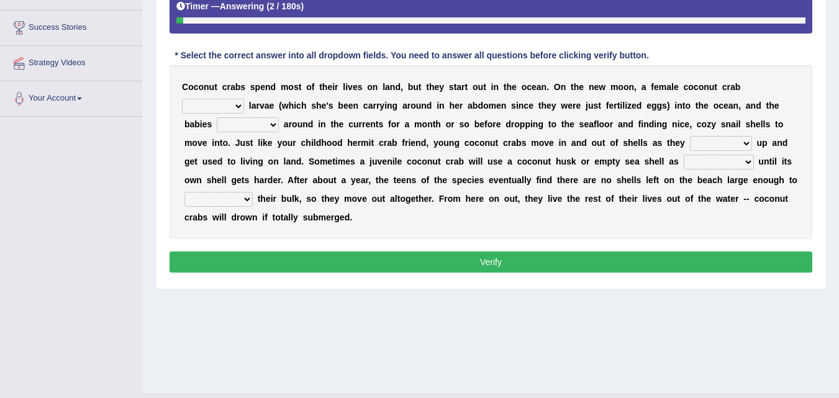
scroll to position [227, 0]
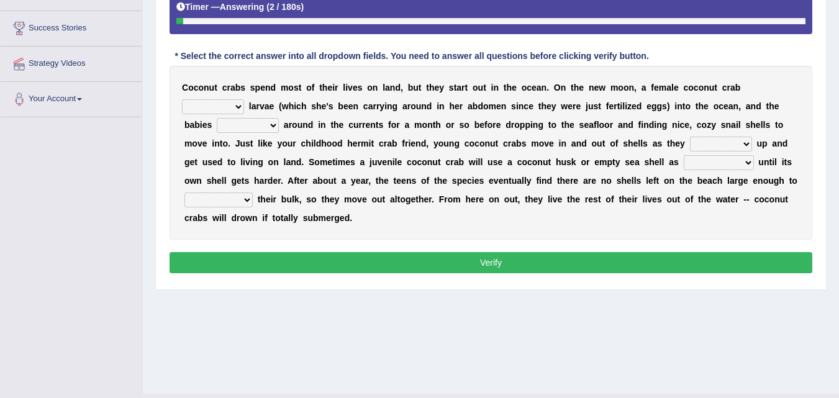
click at [235, 112] on select "receives eats deposits values" at bounding box center [213, 106] width 62 height 15
select select "receives"
click at [182, 99] on select "receives eats deposits values" at bounding box center [213, 106] width 62 height 15
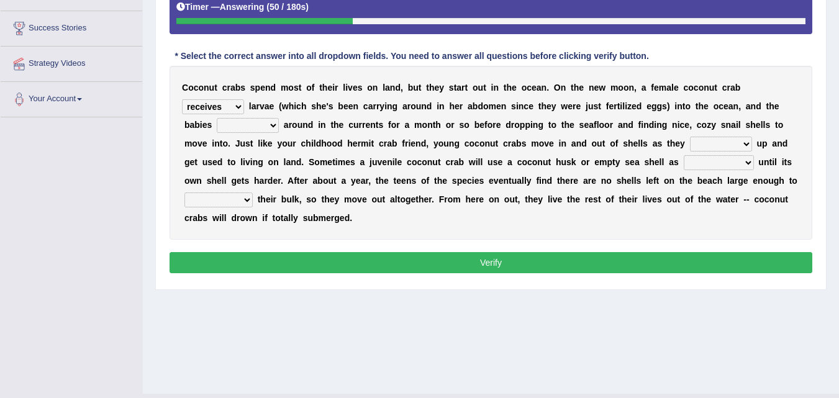
click at [248, 124] on select "drown jumps swims float" at bounding box center [248, 125] width 62 height 15
click at [230, 109] on select "receives eats deposits values" at bounding box center [213, 106] width 62 height 15
click at [253, 122] on select "drown jumps swims float" at bounding box center [248, 125] width 62 height 15
select select "drown"
click at [217, 118] on select "drown jumps swims float" at bounding box center [248, 125] width 62 height 15
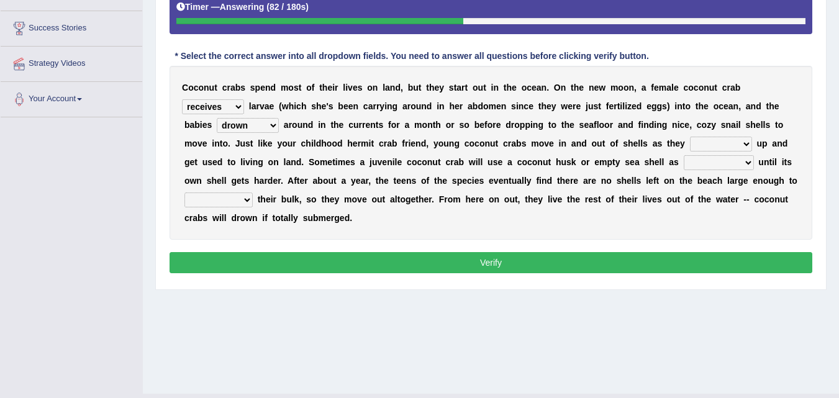
click at [702, 144] on select "move make bulk fills" at bounding box center [721, 144] width 62 height 15
select select "move"
click at [690, 137] on select "move make bulk fills" at bounding box center [721, 144] width 62 height 15
click at [709, 163] on select "armor friend shadow representing" at bounding box center [718, 162] width 70 height 15
select select "shadow"
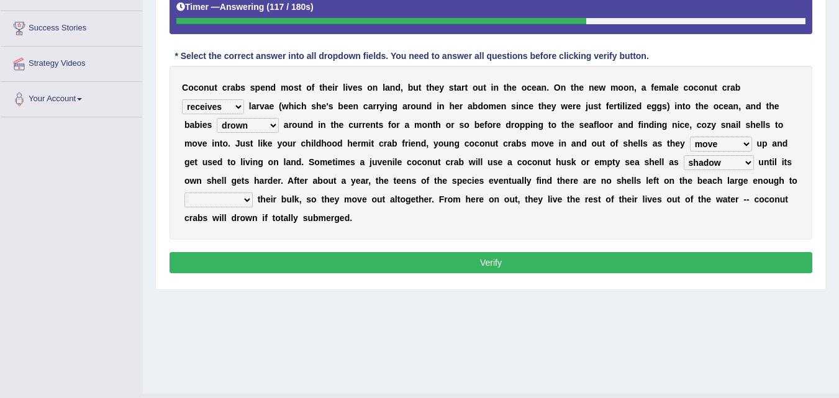
click at [683, 155] on select "armor friend shadow representing" at bounding box center [718, 162] width 70 height 15
click at [241, 204] on select "keep accomodate pounce segregate" at bounding box center [218, 199] width 68 height 15
select select "keep"
click at [184, 192] on select "keep accomodate pounce segregate" at bounding box center [218, 199] width 68 height 15
click at [294, 258] on button "Verify" at bounding box center [490, 262] width 642 height 21
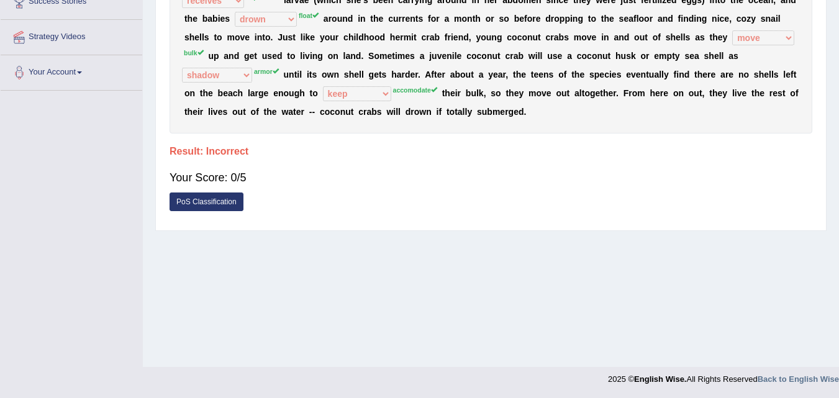
scroll to position [0, 0]
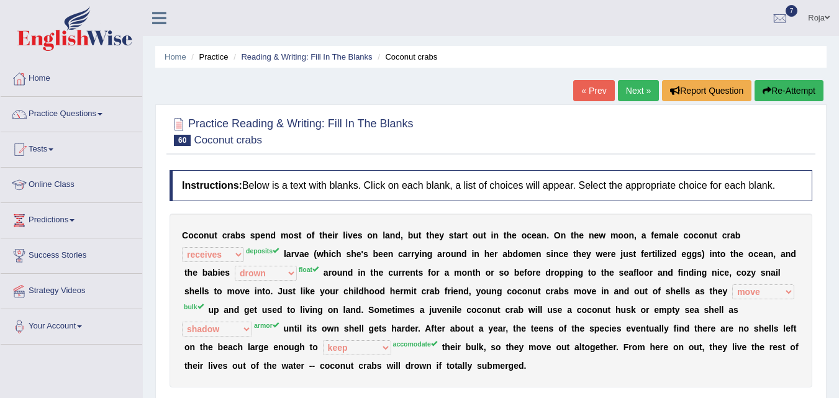
click at [632, 91] on link "Next »" at bounding box center [638, 90] width 41 height 21
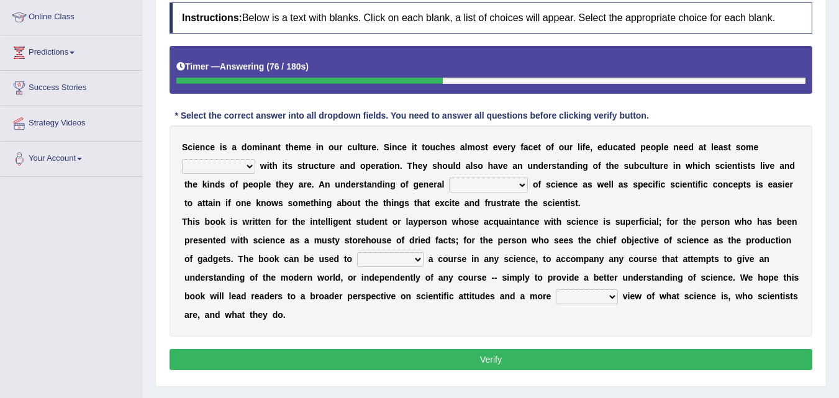
scroll to position [173, 0]
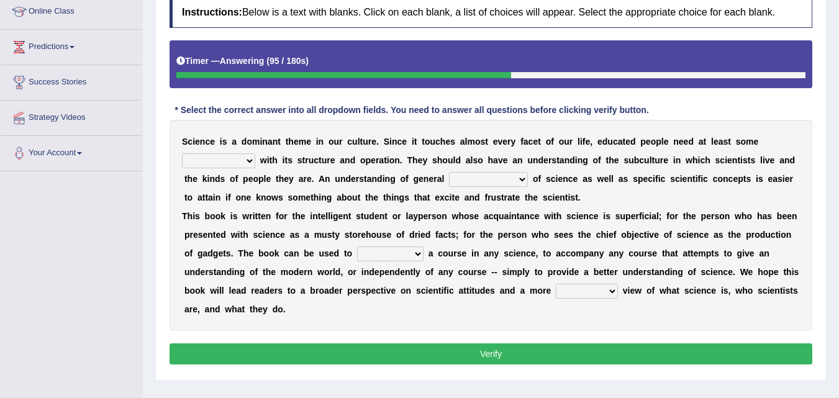
click at [248, 168] on select "acquaintance money wealth accordance" at bounding box center [218, 160] width 73 height 15
select select "acquaintance"
click at [182, 153] on select "acquaintance money wealth accordance" at bounding box center [218, 160] width 73 height 15
click at [518, 172] on select "criticism conspicuous predicaments characteristics" at bounding box center [488, 179] width 79 height 15
click at [577, 191] on div "S c i e n c e i s a d o m i n a n t t h e m e i n o u r c u l t u r e . S i n c…" at bounding box center [490, 225] width 642 height 211
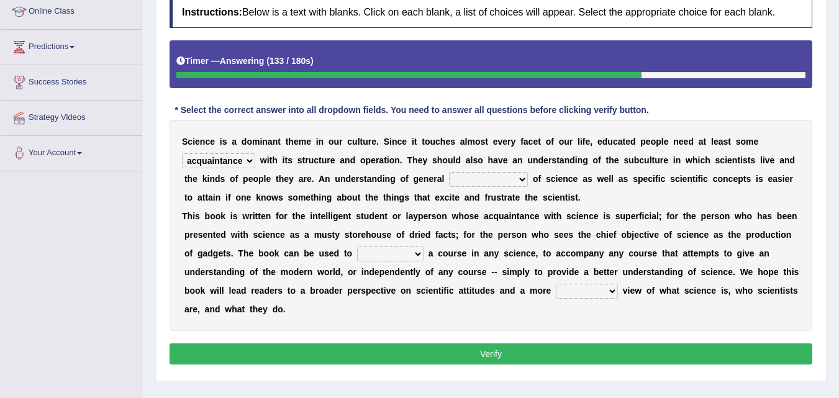
click at [516, 178] on select "criticism conspicuous predicaments characteristics" at bounding box center [488, 179] width 79 height 15
select select "characteristics"
click at [449, 172] on select "criticism conspicuous predicaments characteristics" at bounding box center [488, 179] width 79 height 15
click at [407, 257] on select "retirement supplement monument complete" at bounding box center [390, 253] width 66 height 15
select select "complete"
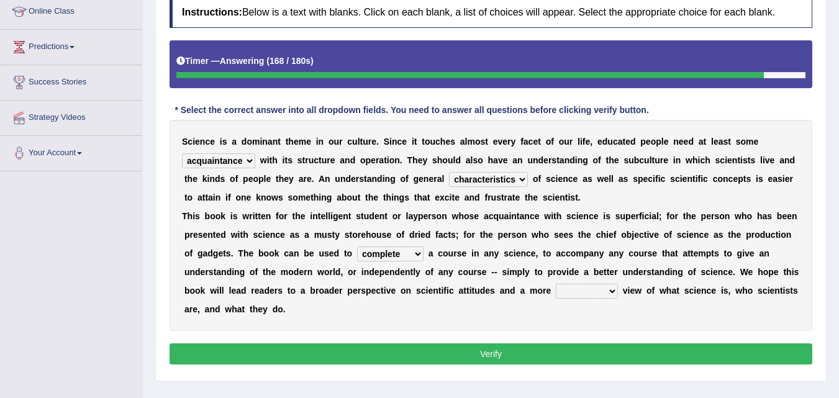
click at [357, 246] on select "retirement supplement monument complete" at bounding box center [390, 253] width 66 height 15
click at [584, 300] on div "S c i e n c e i s a d o m i n a n t t h e m e i n o u r c u l t u r e . S i n c…" at bounding box center [490, 225] width 642 height 211
click at [592, 289] on select "utopian dystopian realistic unreal" at bounding box center [587, 291] width 62 height 15
select select "realistic"
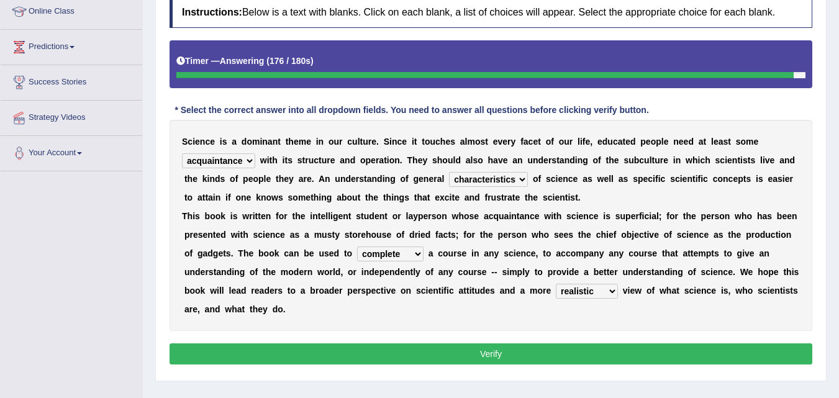
click at [556, 284] on select "utopian dystopian realistic unreal" at bounding box center [587, 291] width 62 height 15
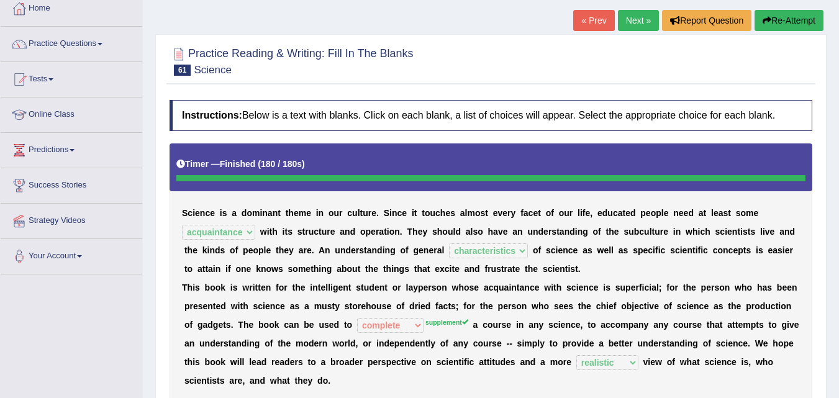
scroll to position [72, 0]
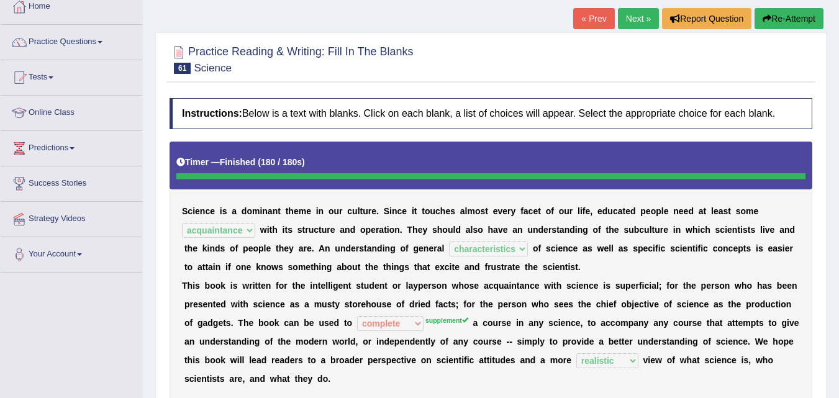
click at [623, 21] on link "Next »" at bounding box center [638, 18] width 41 height 21
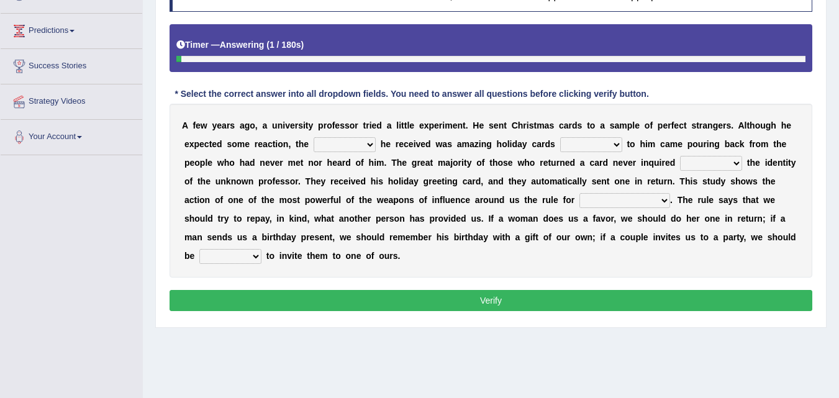
drag, startPoint x: 0, startPoint y: 0, endPoint x: 841, endPoint y: 247, distance: 876.5
click at [838, 209] on html "Toggle navigation Home Practice Questions Speaking Practice Read Aloud Repeat S…" at bounding box center [419, 10] width 839 height 398
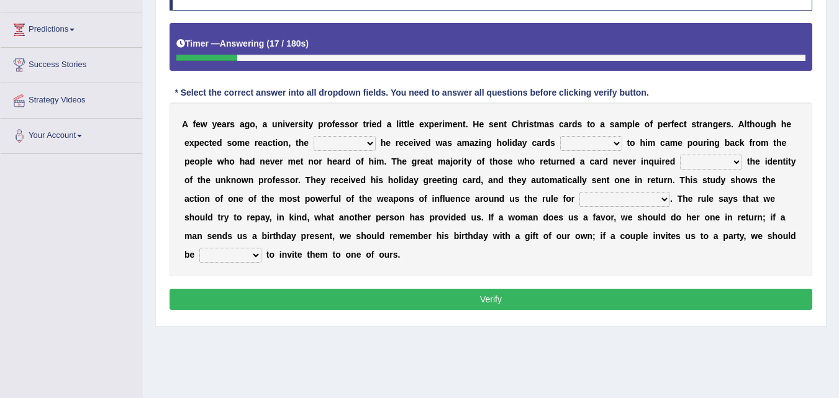
click at [328, 147] on select "bitterness agony response pique" at bounding box center [344, 143] width 62 height 15
select select "response"
click at [313, 136] on select "bitterness agony response pique" at bounding box center [344, 143] width 62 height 15
click at [348, 140] on select "bitterness agony response pique" at bounding box center [344, 143] width 62 height 15
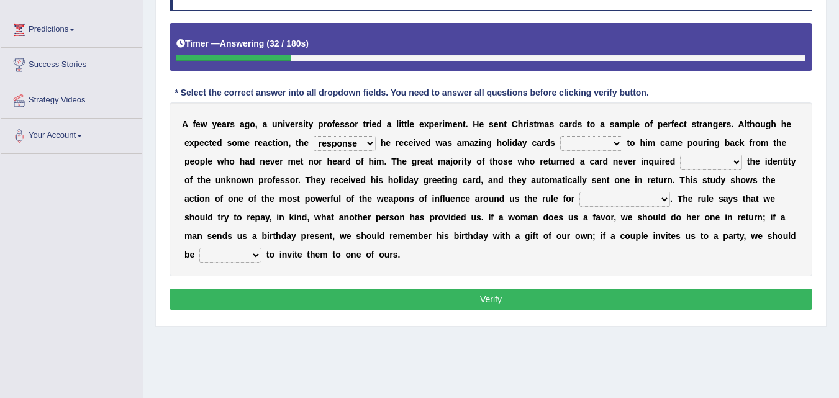
click at [571, 150] on select "addressed captured rancor petulance" at bounding box center [591, 143] width 62 height 15
select select "addressed"
click at [560, 136] on select "addressed captured rancor petulance" at bounding box center [591, 143] width 62 height 15
click at [719, 160] on select "for into of with" at bounding box center [711, 162] width 62 height 15
select select "of"
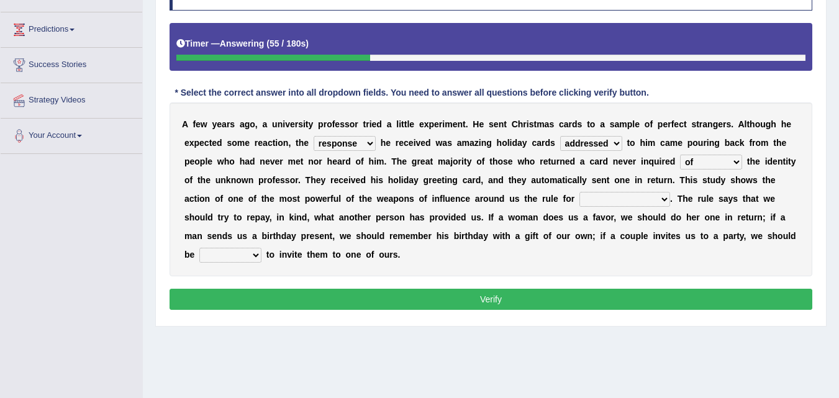
click at [680, 155] on select "for into of with" at bounding box center [711, 162] width 62 height 15
click at [598, 197] on select "desolation poignancy reciprocation [MEDICAL_DATA]" at bounding box center [624, 199] width 91 height 15
select select "reciprocation"
click at [579, 192] on select "desolation poignancy reciprocation [MEDICAL_DATA]" at bounding box center [624, 199] width 91 height 15
click at [223, 256] on select "sure might well try" at bounding box center [230, 255] width 62 height 15
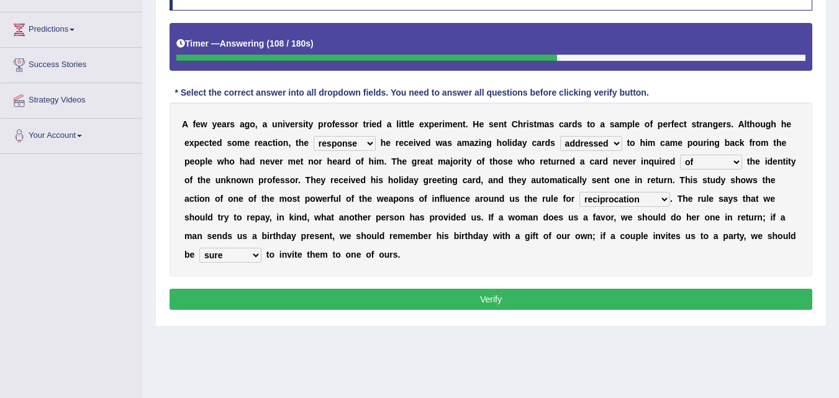
click at [199, 248] on select "sure might well try" at bounding box center [230, 255] width 62 height 15
click at [207, 261] on select "sure might well try" at bounding box center [230, 255] width 62 height 15
select select "try"
click at [199, 248] on select "sure might well try" at bounding box center [230, 255] width 62 height 15
drag, startPoint x: 210, startPoint y: 284, endPoint x: 210, endPoint y: 292, distance: 8.1
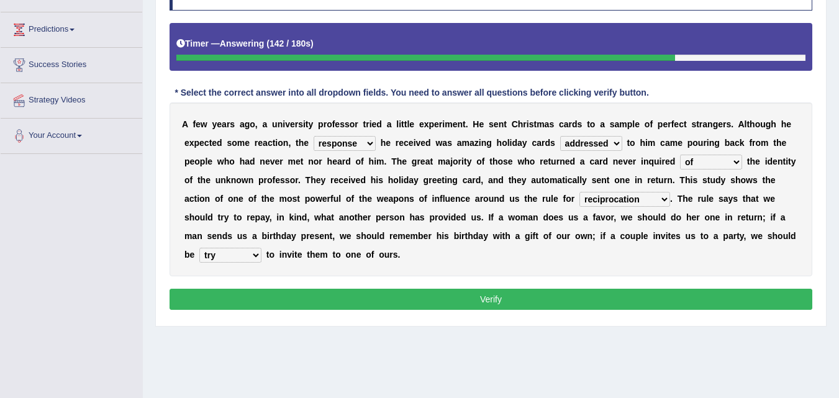
click at [210, 292] on div "Instructions: Below is a text with blanks. Click on each blank, a list of choic…" at bounding box center [490, 146] width 649 height 346
click at [210, 292] on button "Verify" at bounding box center [490, 299] width 642 height 21
